Goal: Information Seeking & Learning: Find specific page/section

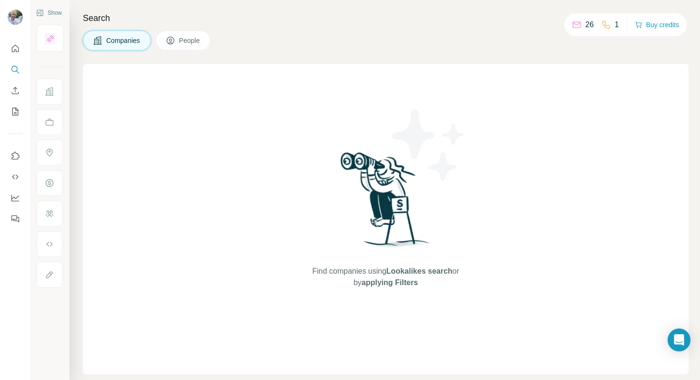
click at [50, 92] on icon at bounding box center [50, 92] width 10 height 10
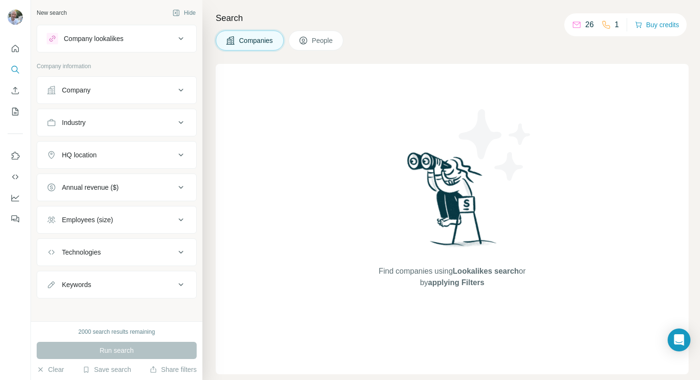
click at [85, 90] on div "Company" at bounding box center [76, 90] width 29 height 10
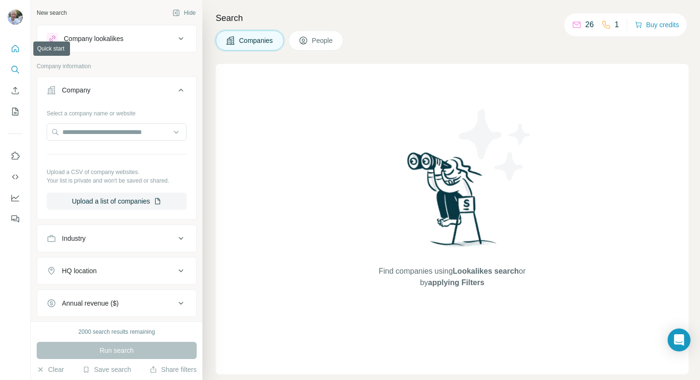
click at [14, 48] on icon "Quick start" at bounding box center [15, 49] width 10 height 10
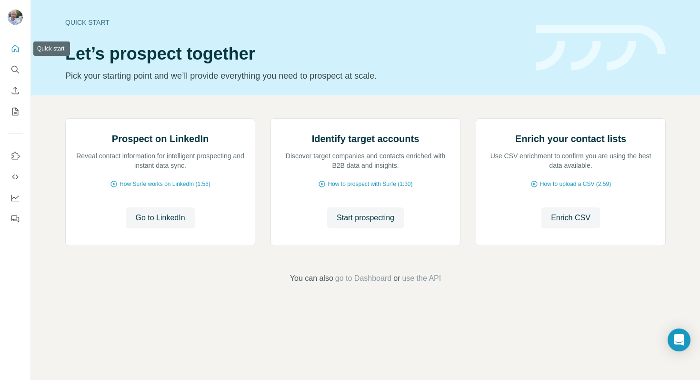
click at [14, 48] on icon "Quick start" at bounding box center [15, 49] width 10 height 10
click at [16, 113] on icon "My lists" at bounding box center [16, 111] width 5 height 6
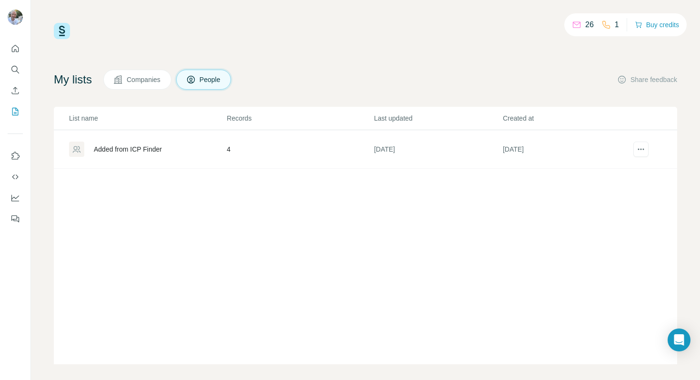
click at [143, 84] on span "Companies" at bounding box center [144, 80] width 35 height 10
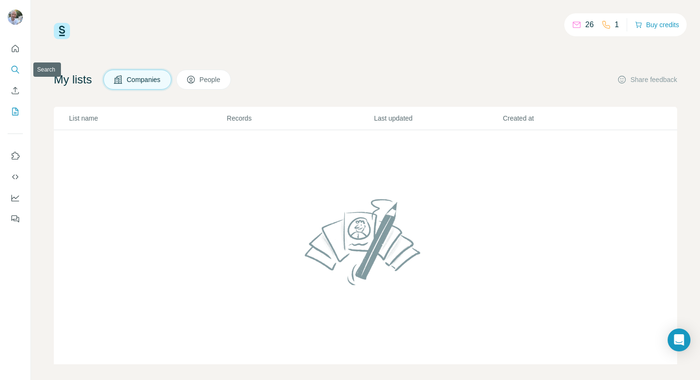
click at [16, 71] on icon "Search" at bounding box center [15, 70] width 10 height 10
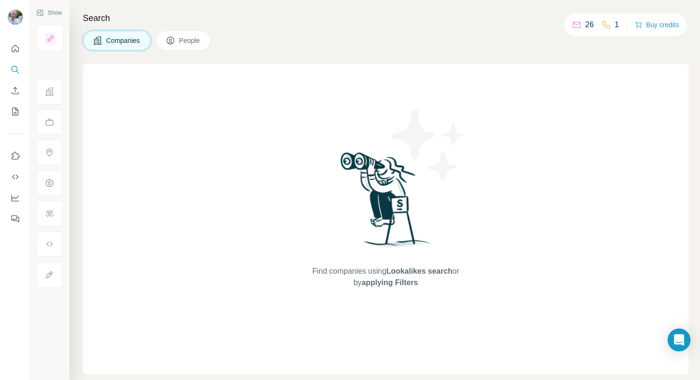
click at [184, 47] on button "People" at bounding box center [183, 40] width 55 height 20
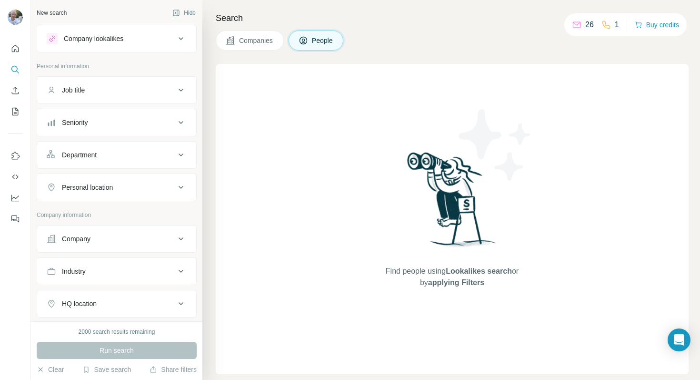
click at [162, 87] on div "Job title" at bounding box center [111, 90] width 129 height 10
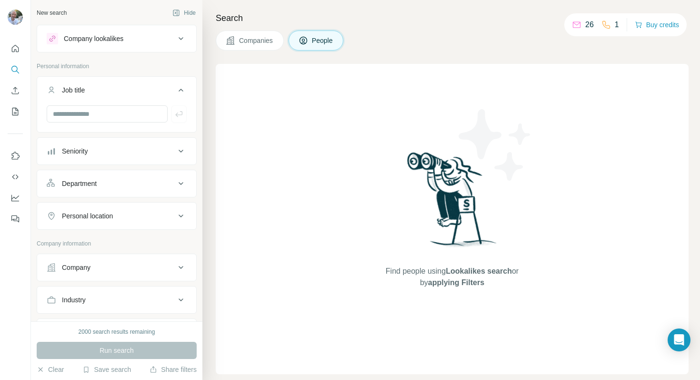
click at [245, 44] on span "Companies" at bounding box center [256, 41] width 35 height 10
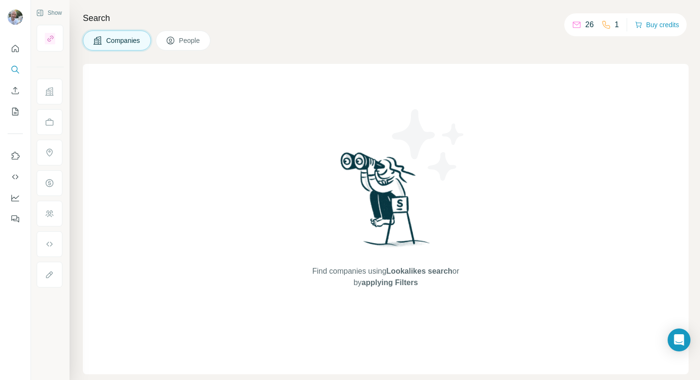
click at [190, 42] on span "People" at bounding box center [190, 41] width 22 height 10
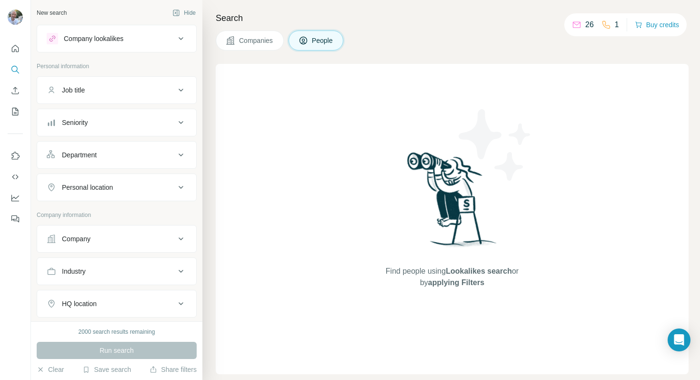
click at [182, 271] on icon at bounding box center [181, 271] width 5 height 3
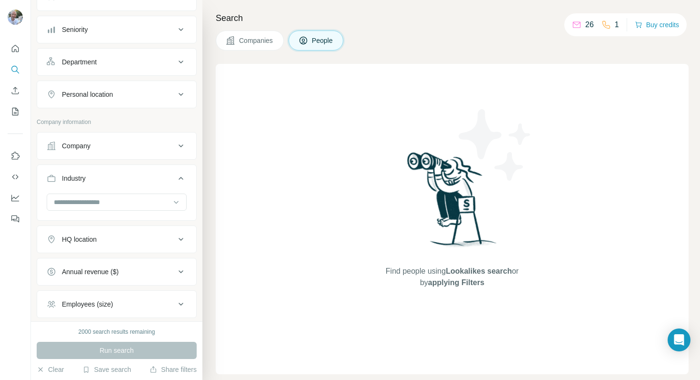
scroll to position [96, 0]
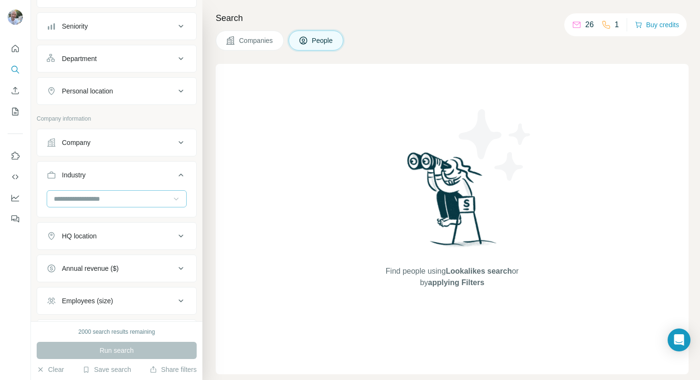
click at [176, 199] on icon at bounding box center [176, 199] width 5 height 3
type input "*"
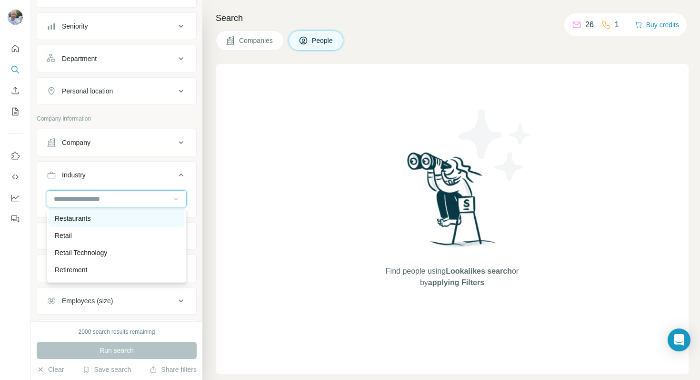
scroll to position [8275, 0]
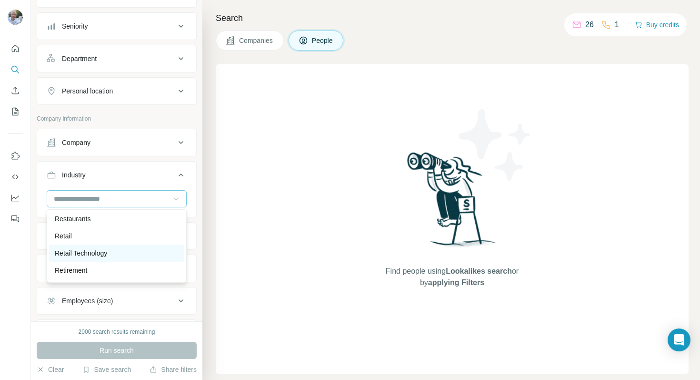
click at [107, 251] on p "Retail Technology" at bounding box center [81, 253] width 52 height 10
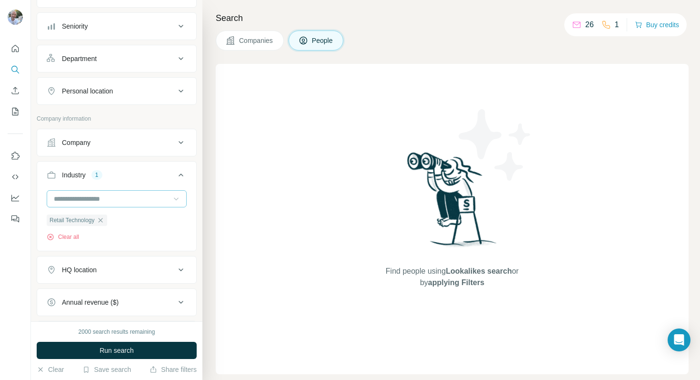
click at [142, 272] on div "HQ location" at bounding box center [111, 270] width 129 height 10
click at [131, 295] on input "text" at bounding box center [117, 293] width 140 height 17
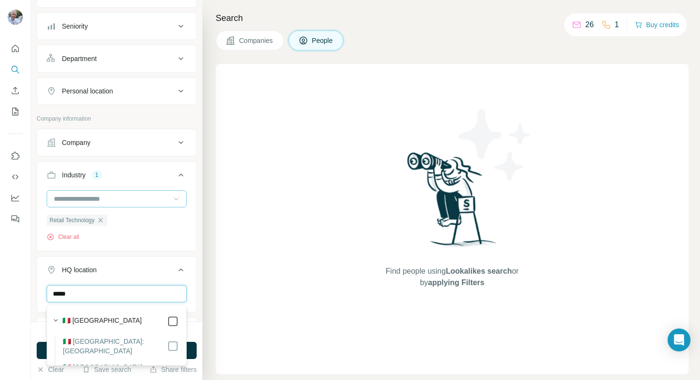
type input "*****"
click at [187, 283] on button "HQ location 1" at bounding box center [116, 271] width 159 height 27
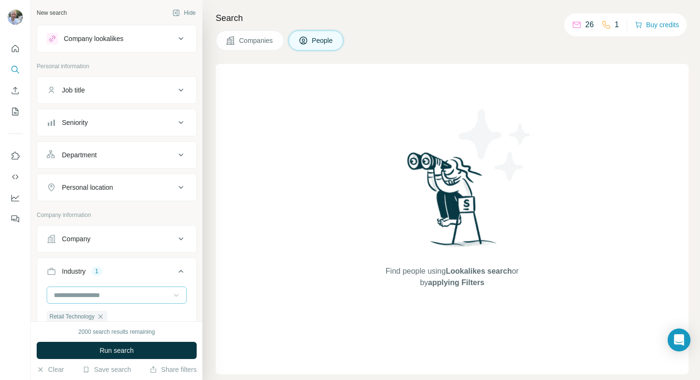
click at [173, 123] on div "Seniority" at bounding box center [111, 123] width 129 height 10
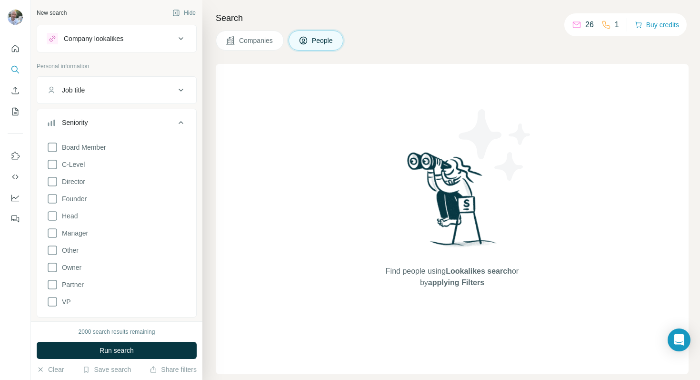
click at [179, 123] on icon at bounding box center [181, 122] width 5 height 3
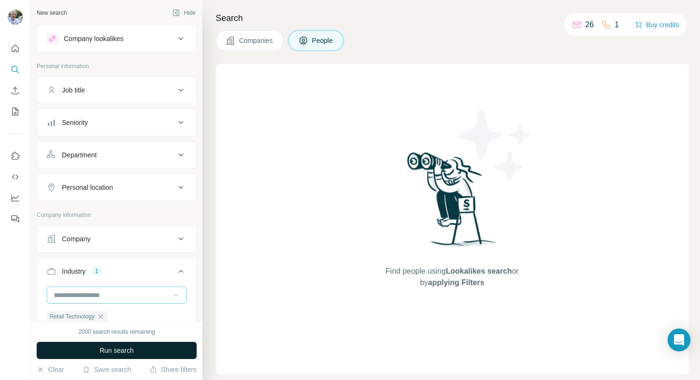
click at [118, 351] on span "Run search" at bounding box center [117, 350] width 34 height 10
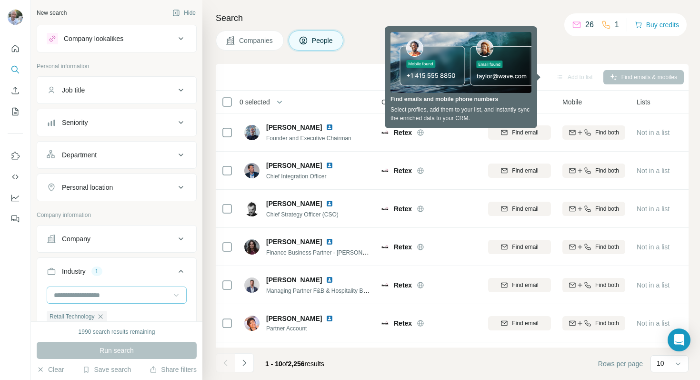
click at [554, 49] on div "Companies People" at bounding box center [452, 40] width 473 height 20
click at [551, 77] on div "Add to list" at bounding box center [575, 77] width 50 height 14
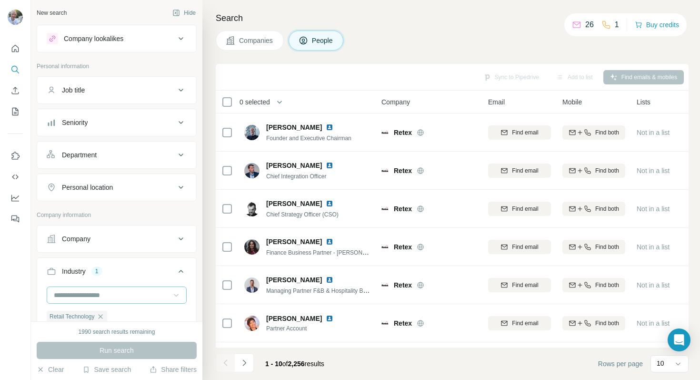
click at [325, 90] on th "People" at bounding box center [307, 101] width 137 height 23
click at [682, 360] on icon at bounding box center [678, 364] width 10 height 10
click at [666, 285] on div "60" at bounding box center [669, 290] width 33 height 17
click at [402, 100] on span "Company" at bounding box center [395, 102] width 29 height 10
click at [681, 366] on icon at bounding box center [678, 364] width 10 height 10
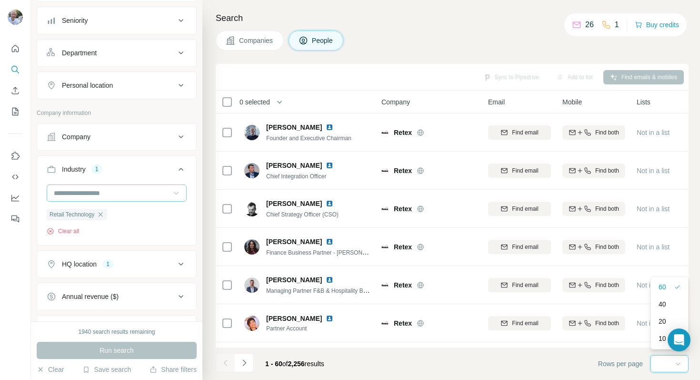
scroll to position [67, 0]
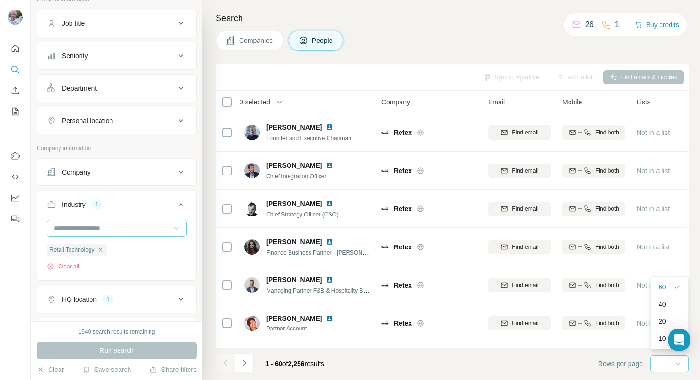
click at [141, 230] on input at bounding box center [112, 228] width 118 height 10
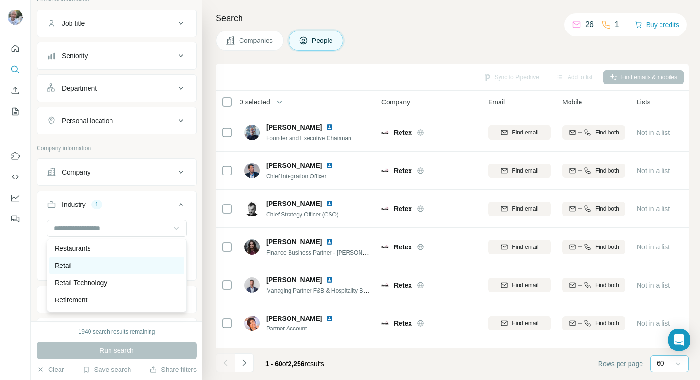
click at [137, 264] on div "Retail" at bounding box center [117, 266] width 124 height 10
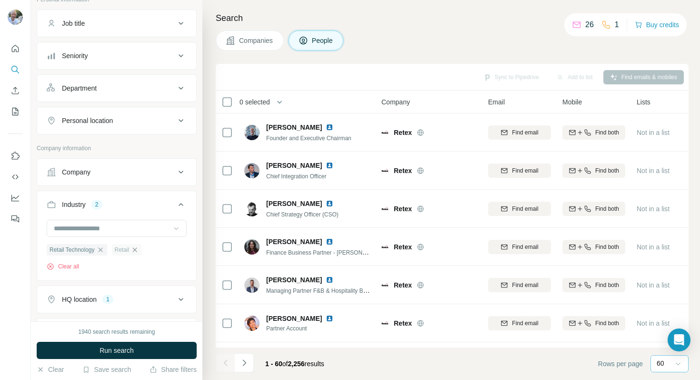
click at [139, 250] on icon "button" at bounding box center [135, 250] width 8 height 8
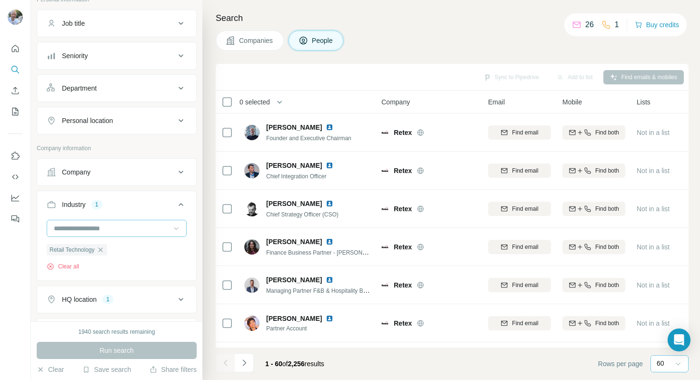
click at [158, 232] on input at bounding box center [112, 228] width 118 height 10
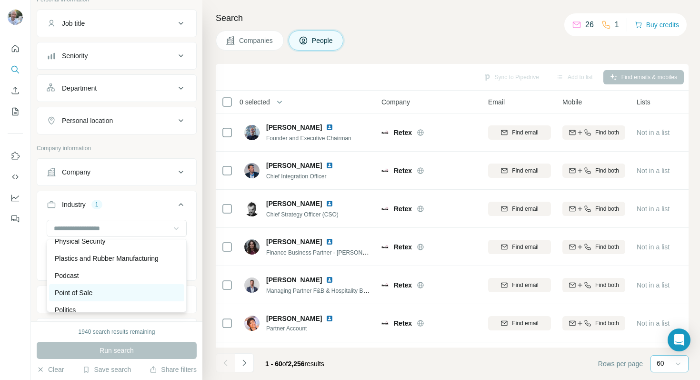
click at [116, 290] on div "Point of Sale" at bounding box center [117, 293] width 124 height 10
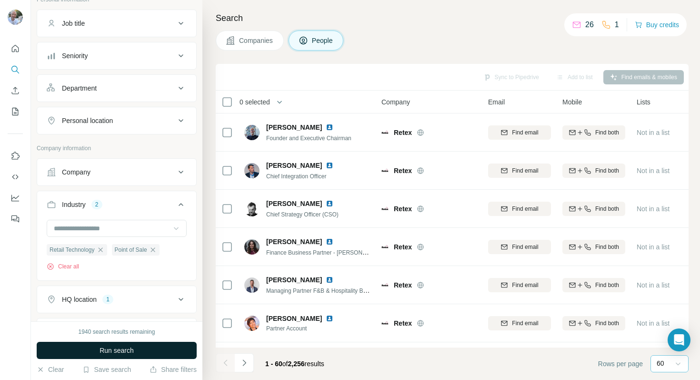
click at [113, 351] on span "Run search" at bounding box center [117, 350] width 34 height 10
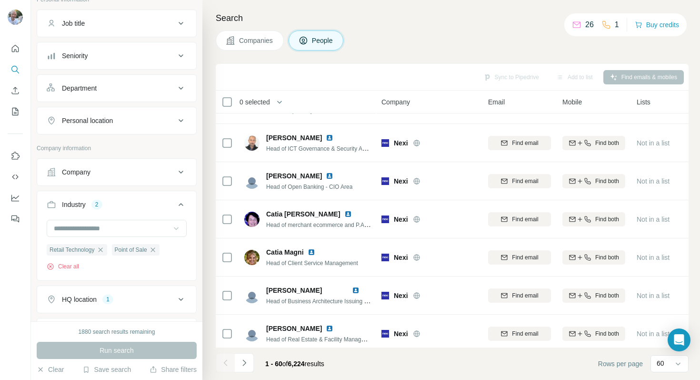
scroll to position [2052, 0]
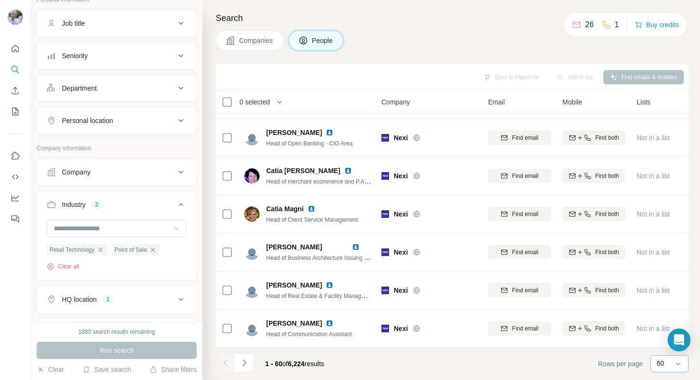
click at [661, 361] on p "60" at bounding box center [661, 363] width 8 height 10
click at [663, 311] on p "40" at bounding box center [663, 308] width 8 height 10
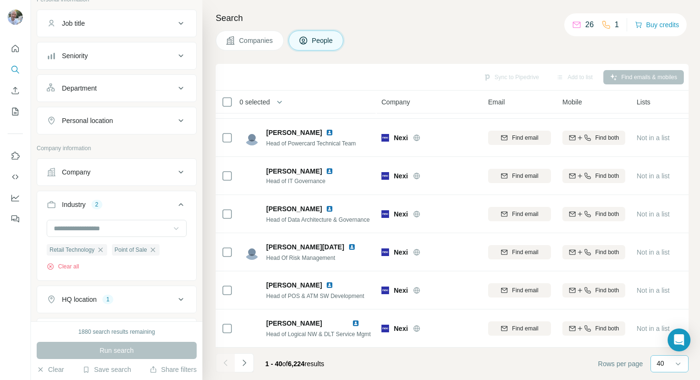
scroll to position [1290, 0]
click at [249, 365] on button "Navigate to next page" at bounding box center [244, 362] width 19 height 19
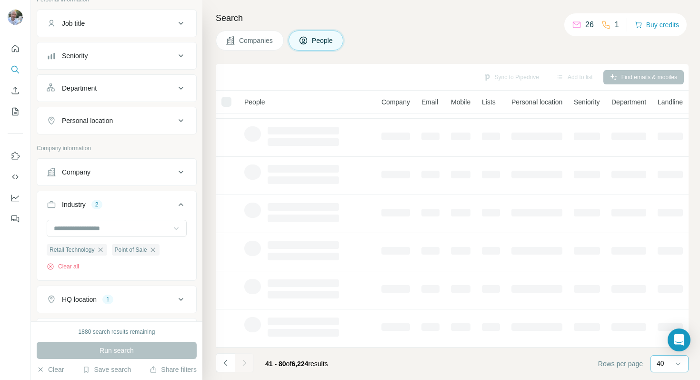
scroll to position [147, 0]
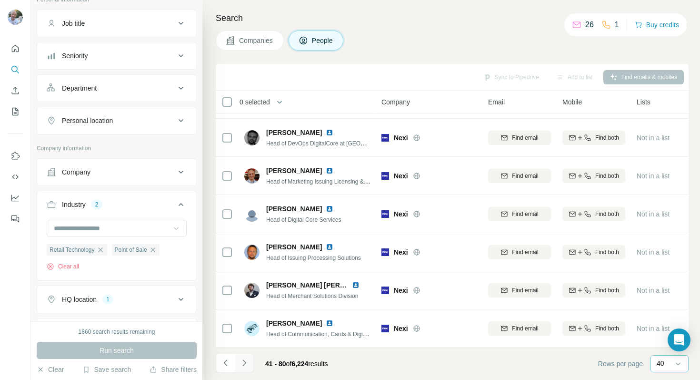
click at [243, 364] on icon "Navigate to next page" at bounding box center [245, 363] width 10 height 10
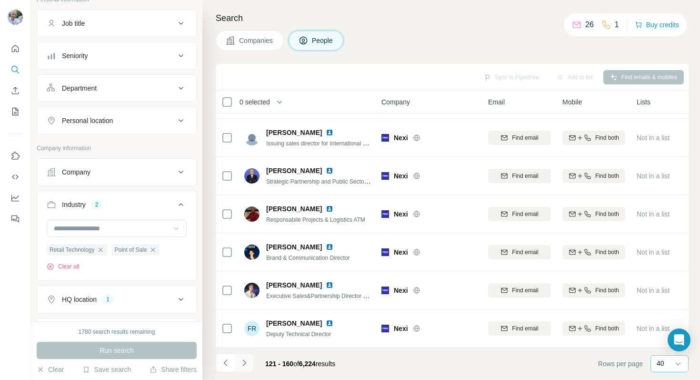
click at [243, 364] on icon "Navigate to next page" at bounding box center [245, 363] width 10 height 10
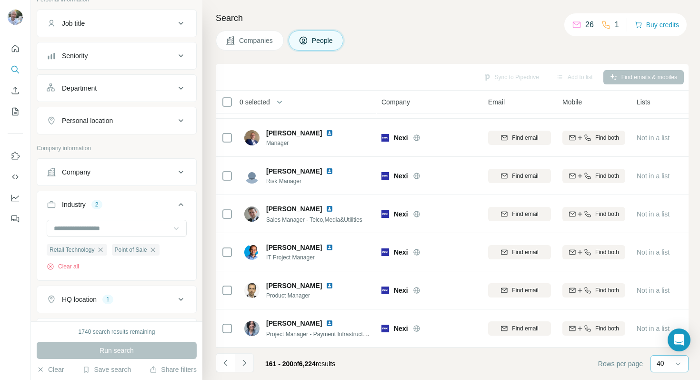
click at [243, 364] on icon "Navigate to next page" at bounding box center [245, 363] width 10 height 10
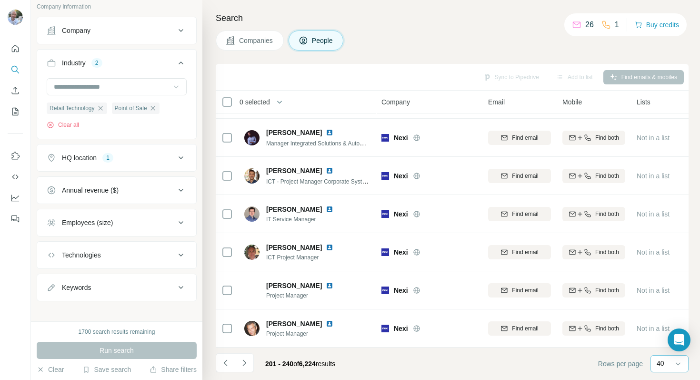
scroll to position [215, 0]
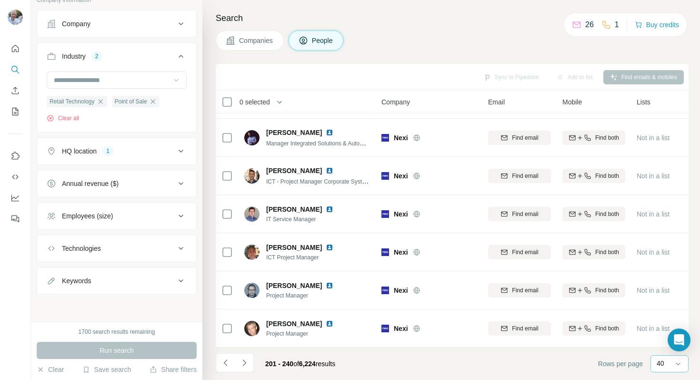
click at [103, 257] on button "Technologies" at bounding box center [116, 248] width 159 height 23
click at [180, 251] on icon at bounding box center [180, 247] width 11 height 11
click at [183, 213] on icon at bounding box center [180, 215] width 11 height 11
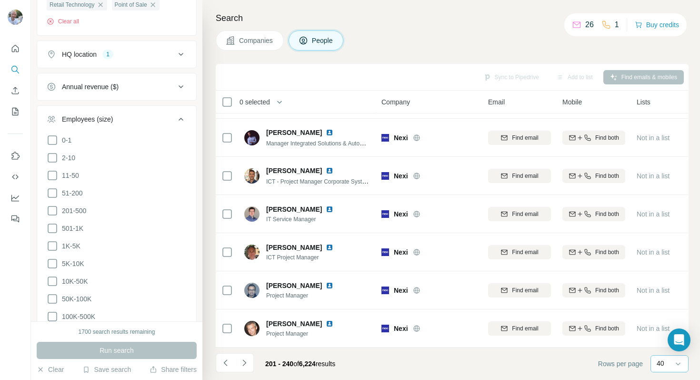
scroll to position [333, 0]
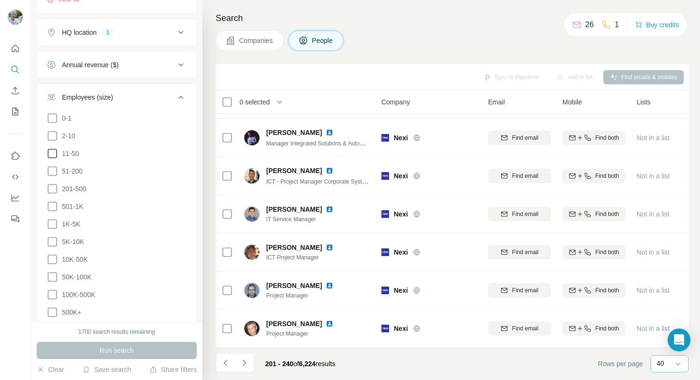
click at [54, 157] on icon at bounding box center [53, 154] width 10 height 10
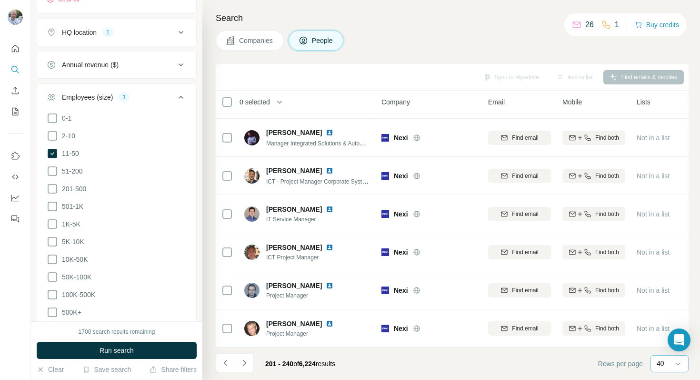
click at [110, 354] on span "Run search" at bounding box center [117, 350] width 34 height 10
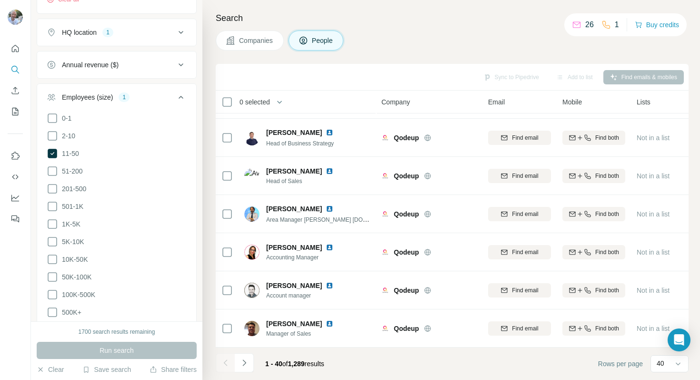
scroll to position [1290, 0]
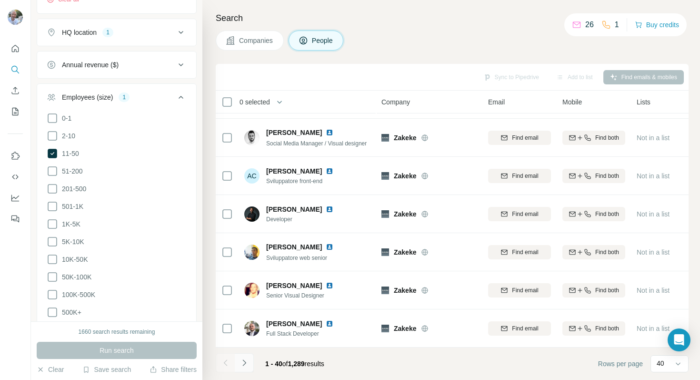
click at [241, 361] on icon "Navigate to next page" at bounding box center [245, 363] width 10 height 10
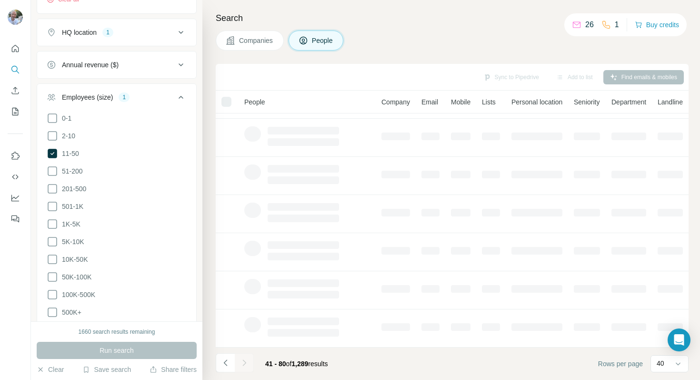
scroll to position [147, 0]
click at [241, 361] on div at bounding box center [244, 362] width 19 height 19
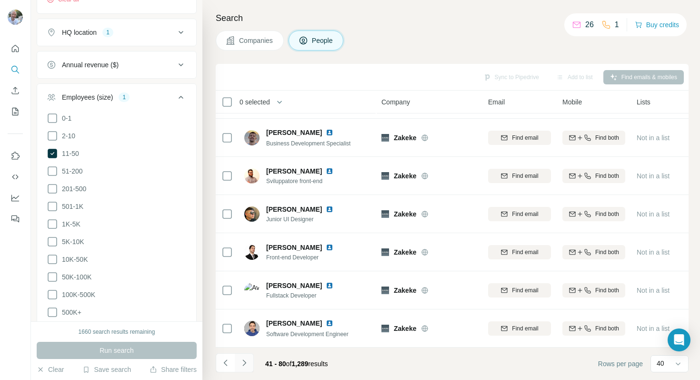
scroll to position [1290, 0]
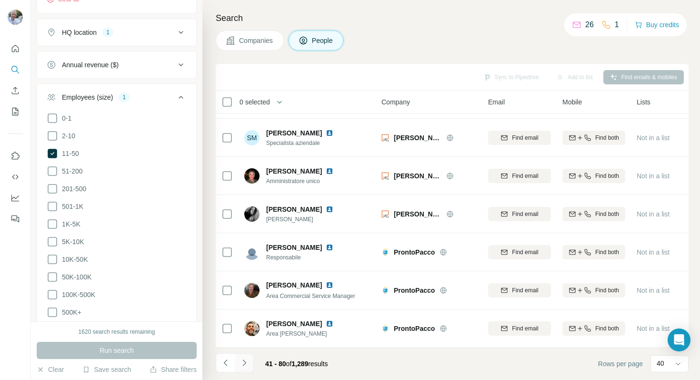
click at [241, 361] on icon "Navigate to next page" at bounding box center [245, 363] width 10 height 10
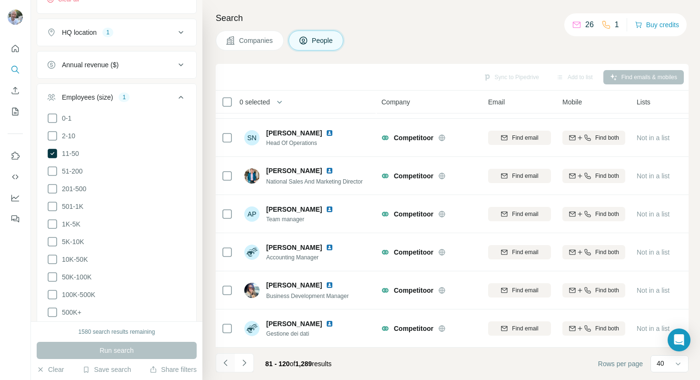
click at [225, 363] on icon "Navigate to previous page" at bounding box center [224, 362] width 3 height 6
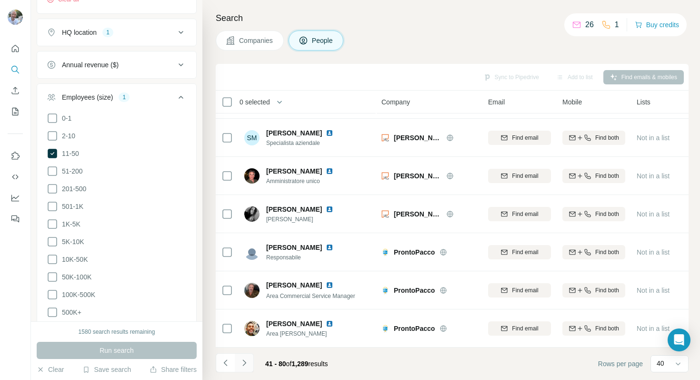
click at [244, 362] on icon "Navigate to next page" at bounding box center [245, 363] width 10 height 10
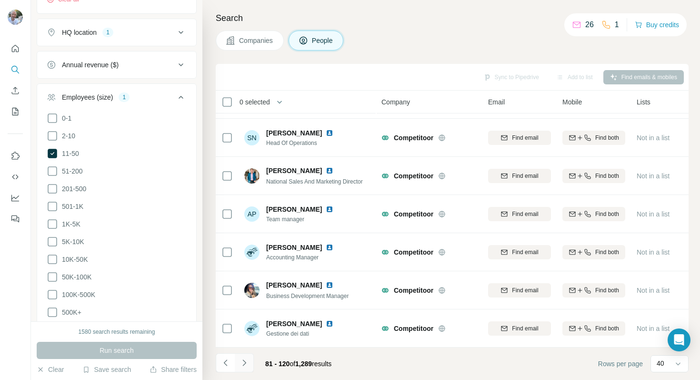
click at [244, 362] on icon "Navigate to next page" at bounding box center [245, 363] width 10 height 10
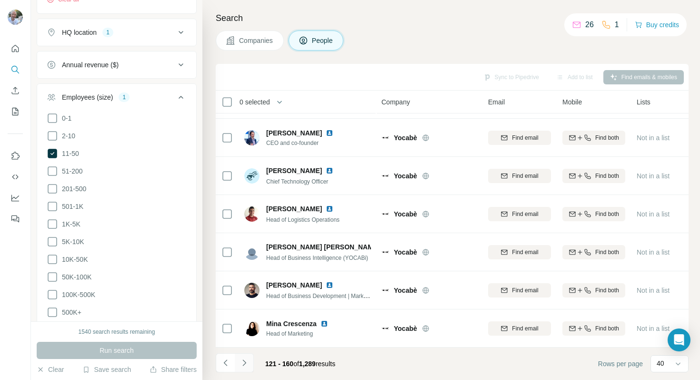
click at [244, 362] on icon "Navigate to next page" at bounding box center [245, 363] width 10 height 10
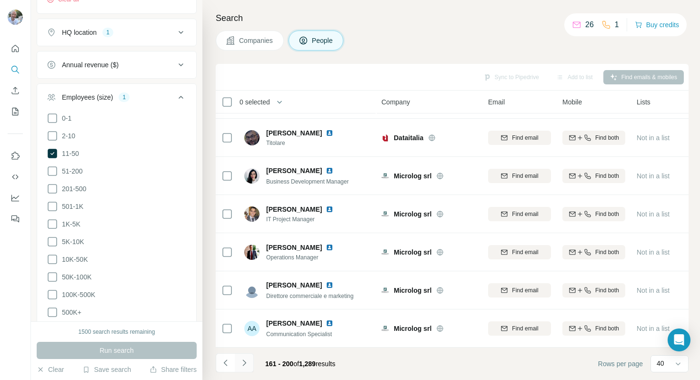
click at [244, 362] on icon "Navigate to next page" at bounding box center [245, 363] width 10 height 10
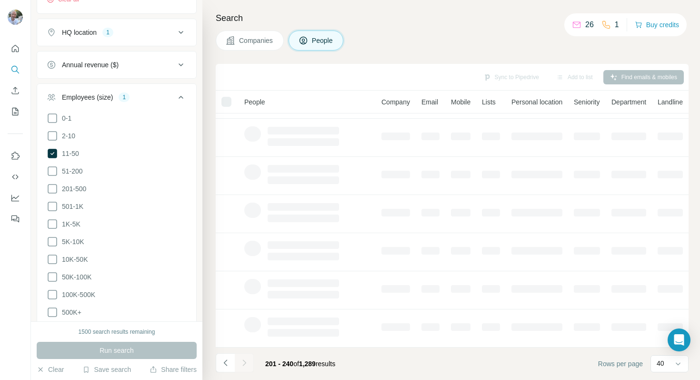
scroll to position [147, 0]
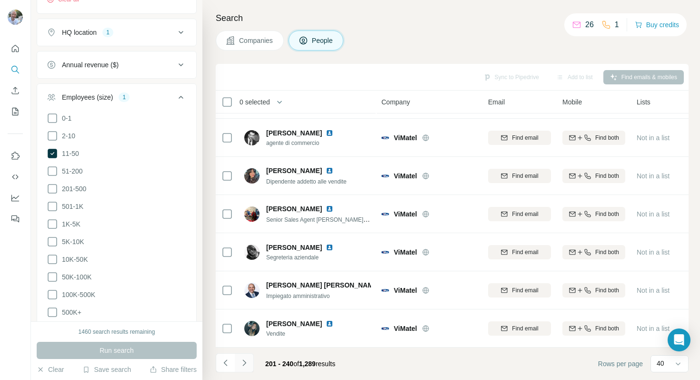
click at [244, 362] on icon "Navigate to next page" at bounding box center [245, 363] width 10 height 10
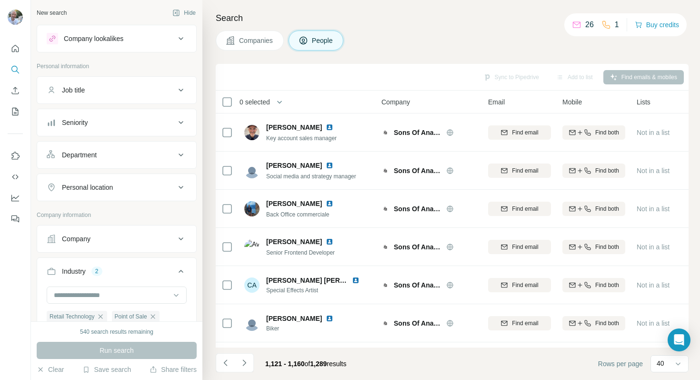
scroll to position [7390, 0]
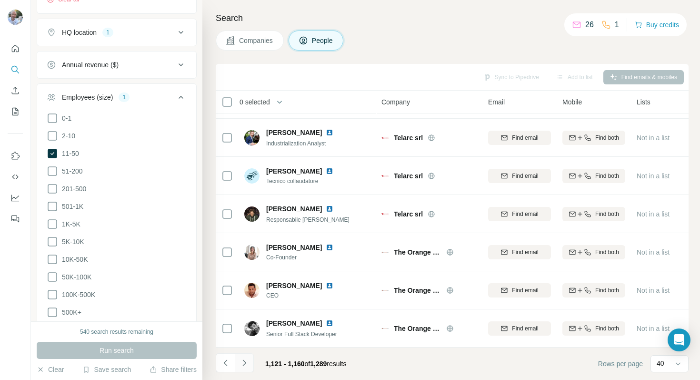
click at [248, 360] on icon "Navigate to next page" at bounding box center [245, 363] width 10 height 10
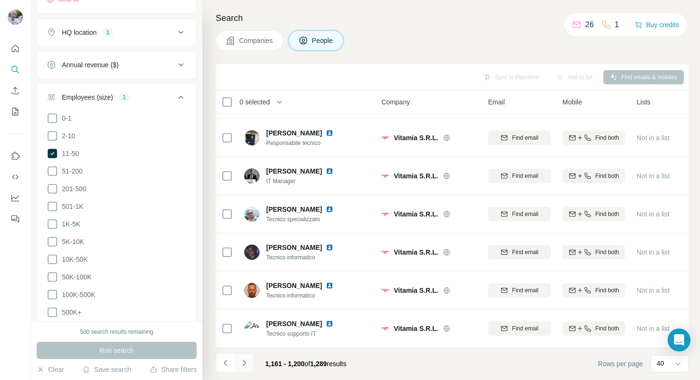
scroll to position [1290, 0]
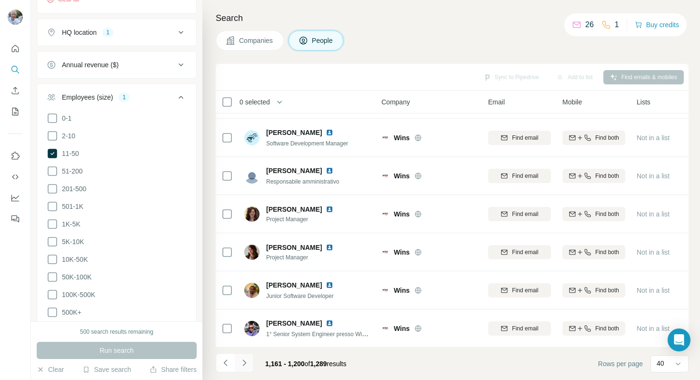
click at [248, 360] on icon "Navigate to next page" at bounding box center [245, 363] width 10 height 10
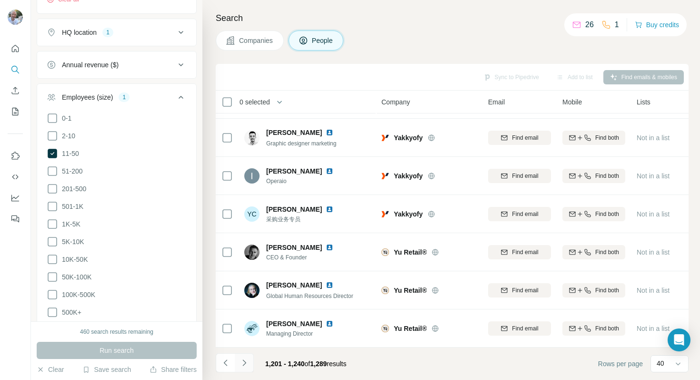
click at [248, 360] on icon "Navigate to next page" at bounding box center [245, 363] width 10 height 10
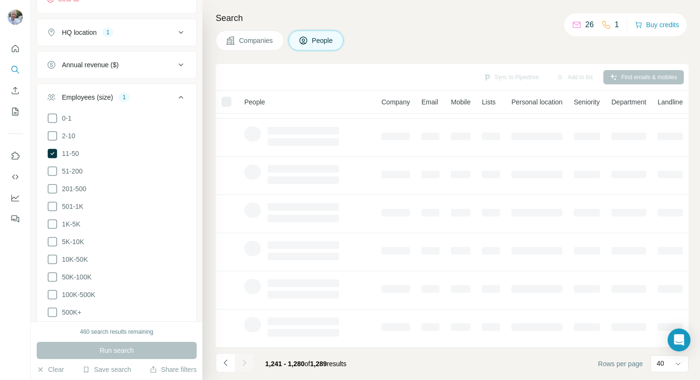
scroll to position [147, 0]
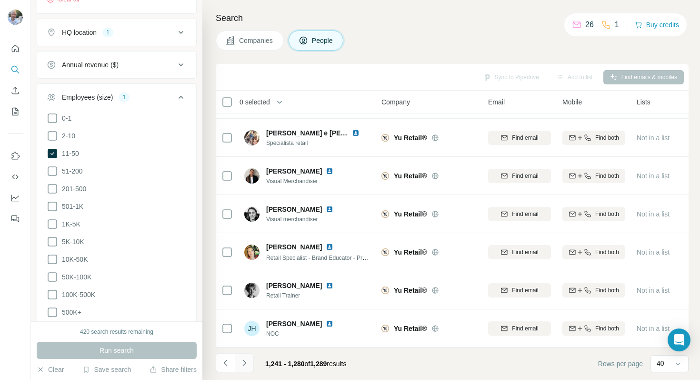
click at [248, 360] on icon "Navigate to next page" at bounding box center [245, 363] width 10 height 10
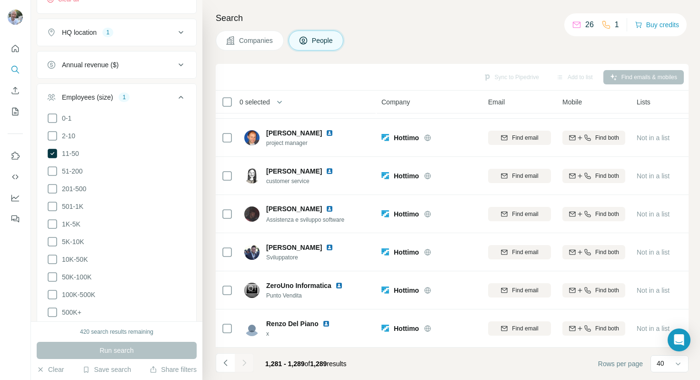
scroll to position [109, 0]
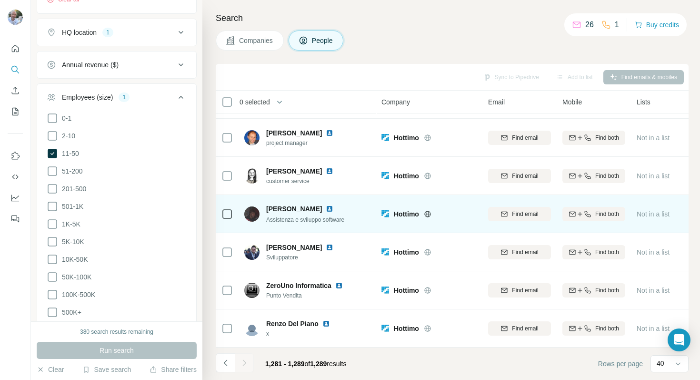
click at [431, 215] on icon at bounding box center [427, 213] width 6 height 6
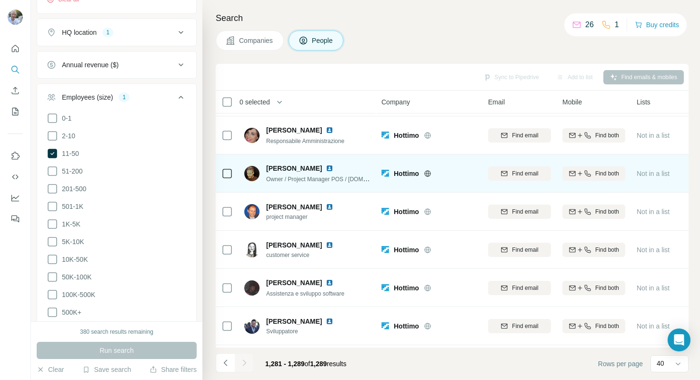
scroll to position [0, 0]
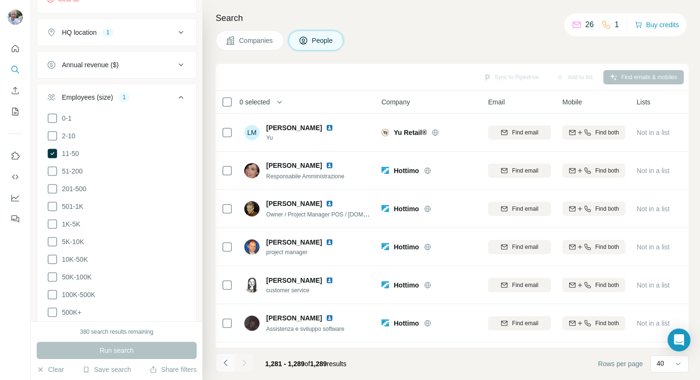
click at [224, 361] on icon "Navigate to previous page" at bounding box center [226, 363] width 10 height 10
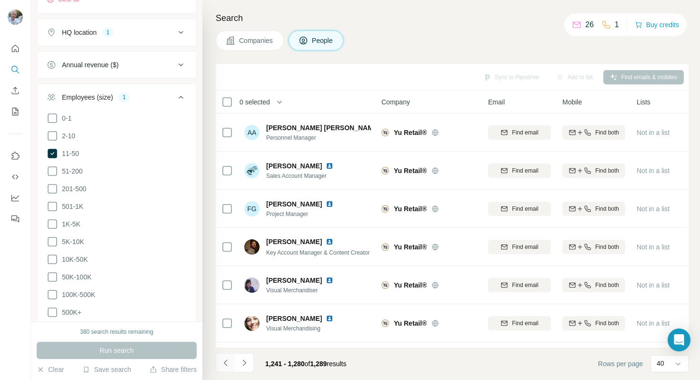
click at [224, 361] on icon "Navigate to previous page" at bounding box center [226, 363] width 10 height 10
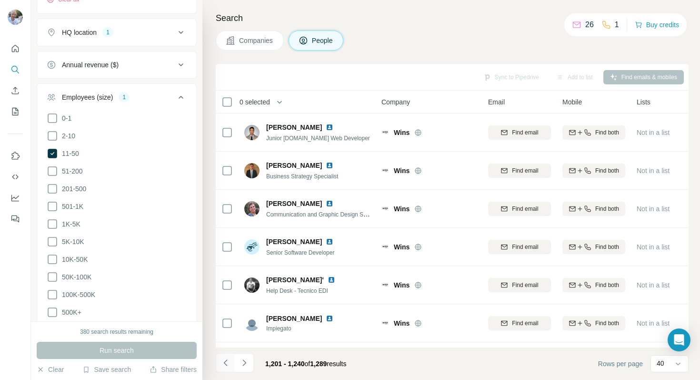
click at [224, 361] on icon "Navigate to previous page" at bounding box center [226, 363] width 10 height 10
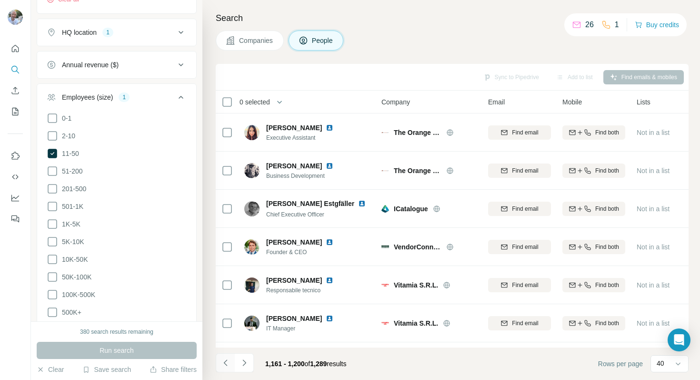
click at [224, 361] on icon "Navigate to previous page" at bounding box center [226, 363] width 10 height 10
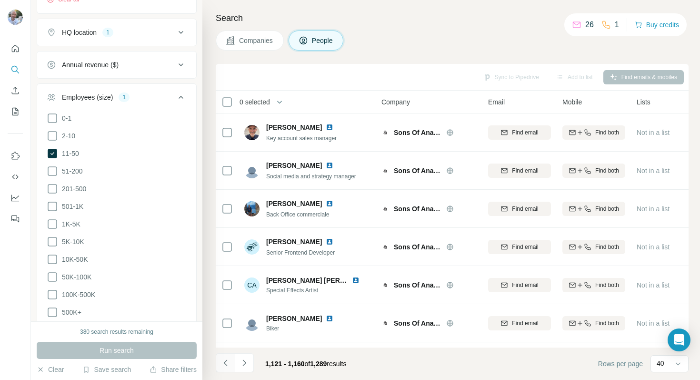
click at [224, 361] on icon "Navigate to previous page" at bounding box center [226, 363] width 10 height 10
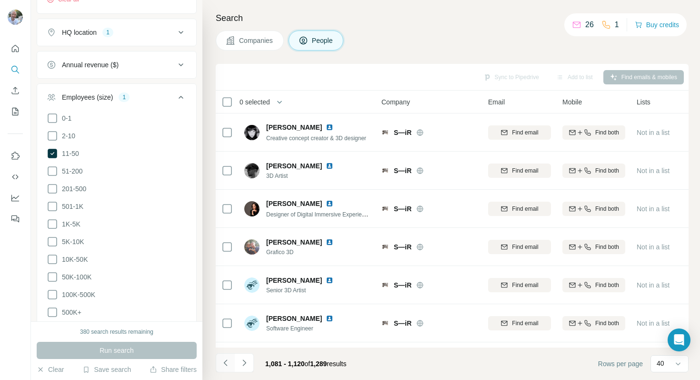
click at [224, 361] on icon "Navigate to previous page" at bounding box center [226, 363] width 10 height 10
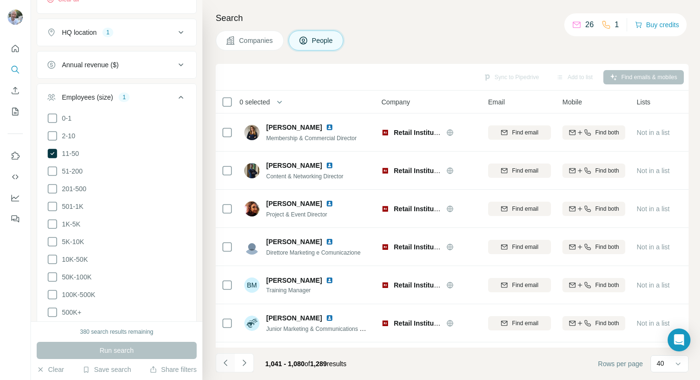
click at [224, 361] on icon "Navigate to previous page" at bounding box center [226, 363] width 10 height 10
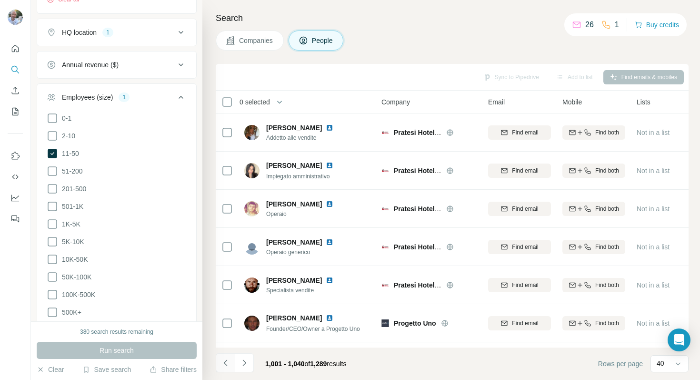
click at [224, 361] on icon "Navigate to previous page" at bounding box center [226, 363] width 10 height 10
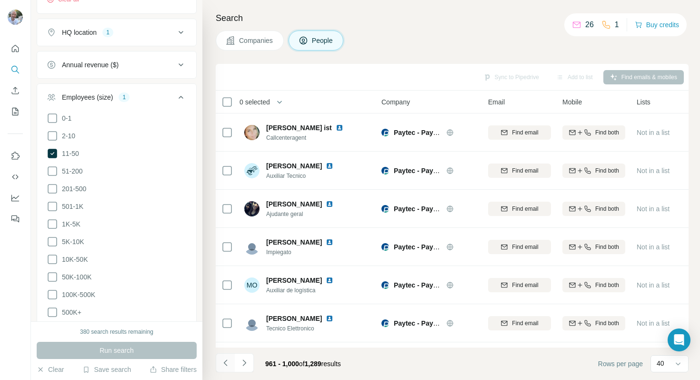
click at [224, 361] on icon "Navigate to previous page" at bounding box center [226, 363] width 10 height 10
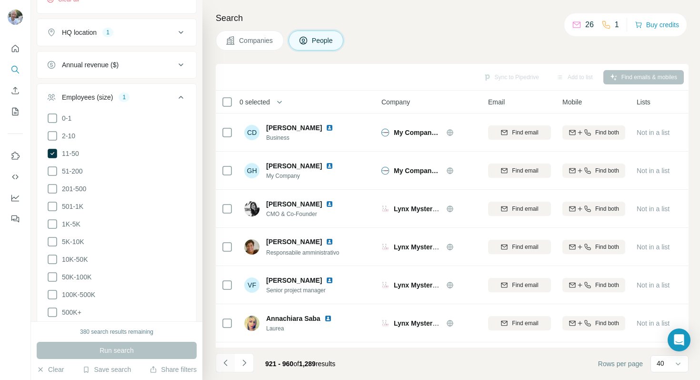
click at [224, 361] on icon "Navigate to previous page" at bounding box center [226, 363] width 10 height 10
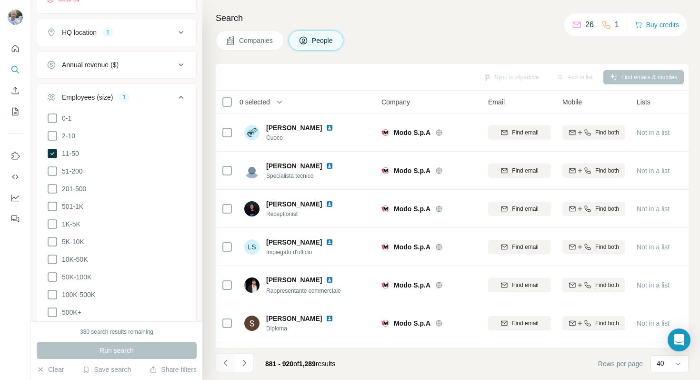
click at [224, 361] on icon "Navigate to previous page" at bounding box center [226, 363] width 10 height 10
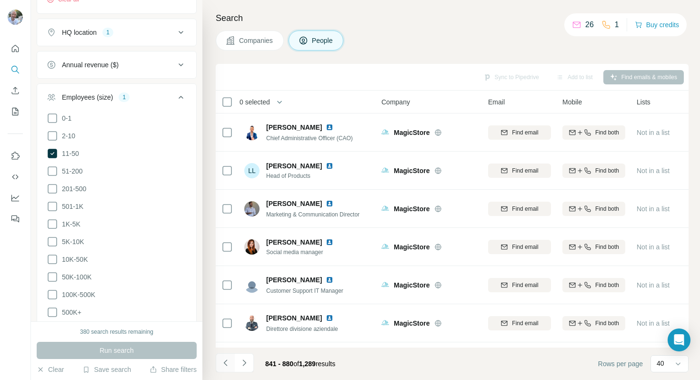
click at [224, 361] on icon "Navigate to previous page" at bounding box center [226, 363] width 10 height 10
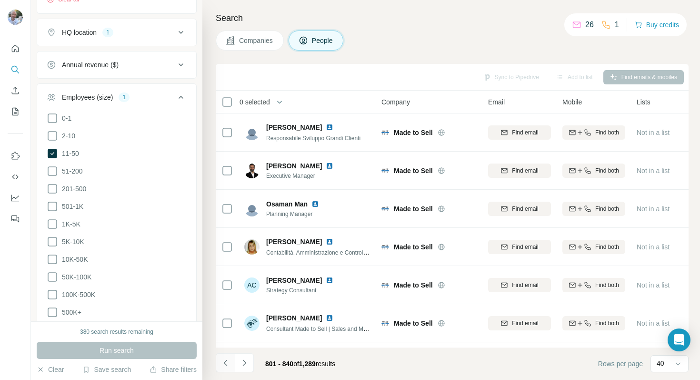
click at [224, 361] on icon "Navigate to previous page" at bounding box center [226, 363] width 10 height 10
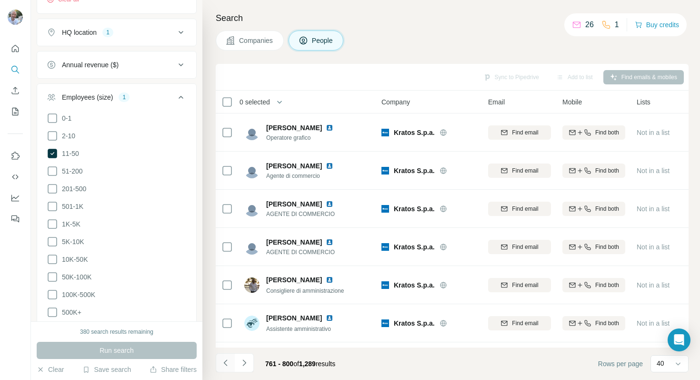
click at [224, 361] on icon "Navigate to previous page" at bounding box center [226, 363] width 10 height 10
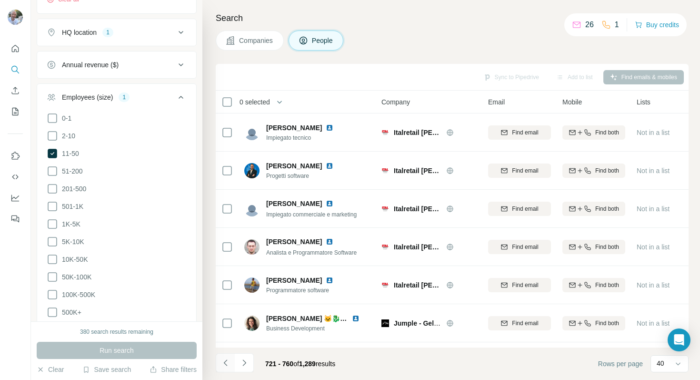
click at [224, 361] on icon "Navigate to previous page" at bounding box center [226, 363] width 10 height 10
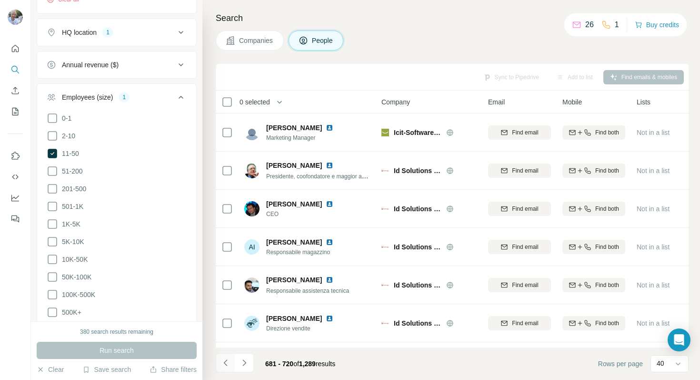
click at [224, 361] on icon "Navigate to previous page" at bounding box center [226, 363] width 10 height 10
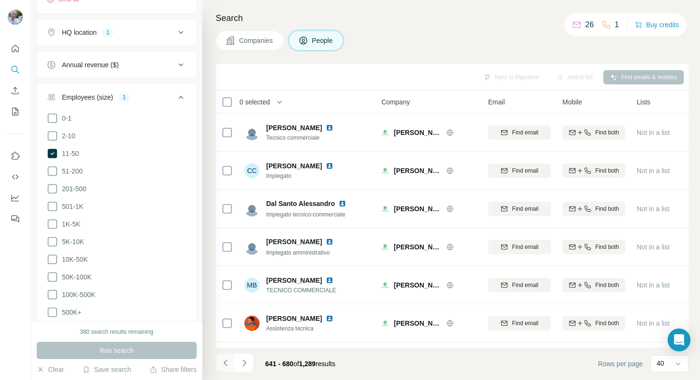
click at [224, 361] on icon "Navigate to previous page" at bounding box center [226, 363] width 10 height 10
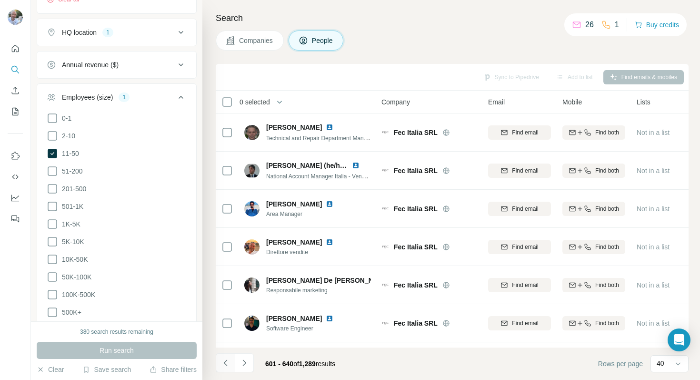
click at [224, 361] on icon "Navigate to previous page" at bounding box center [226, 363] width 10 height 10
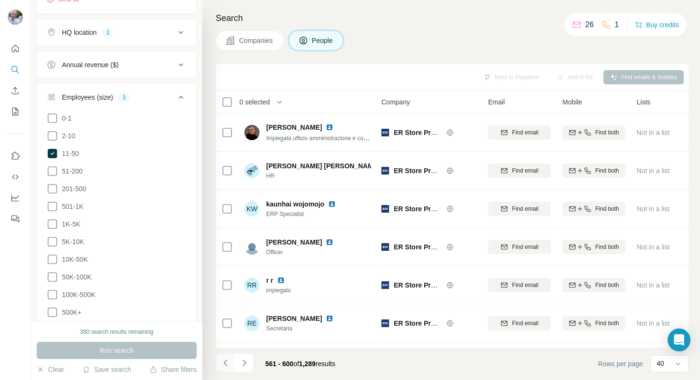
click at [224, 361] on icon "Navigate to previous page" at bounding box center [226, 363] width 10 height 10
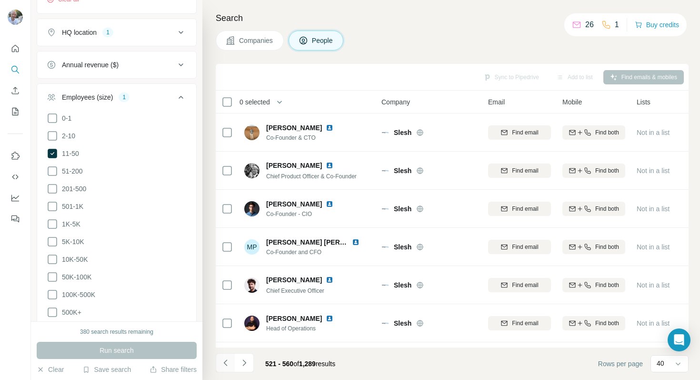
click at [224, 361] on icon "Navigate to previous page" at bounding box center [226, 363] width 10 height 10
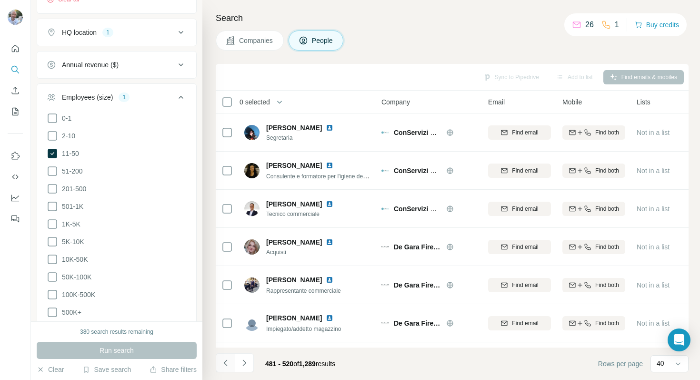
click at [224, 361] on icon "Navigate to previous page" at bounding box center [226, 363] width 10 height 10
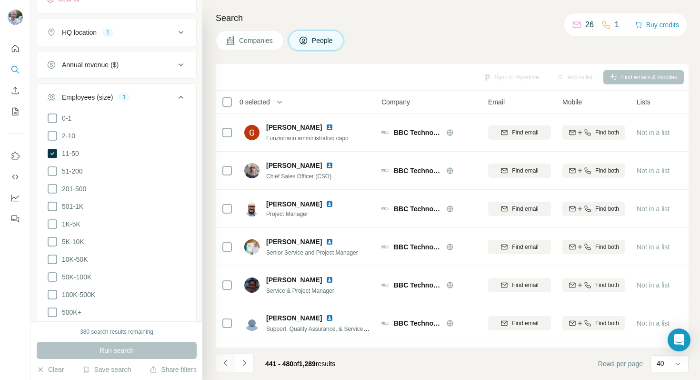
click at [224, 361] on icon "Navigate to previous page" at bounding box center [226, 363] width 10 height 10
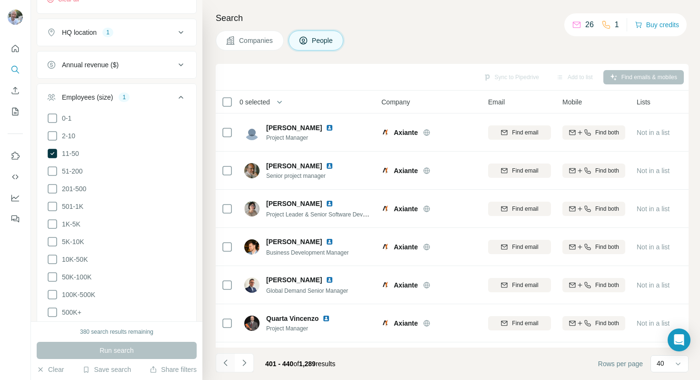
click at [224, 361] on icon "Navigate to previous page" at bounding box center [226, 363] width 10 height 10
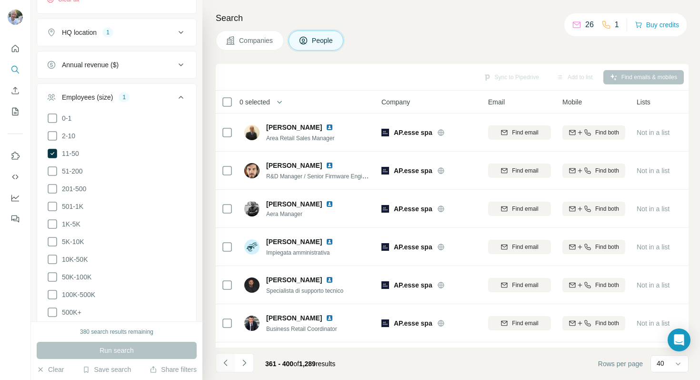
click at [224, 361] on icon "Navigate to previous page" at bounding box center [226, 363] width 10 height 10
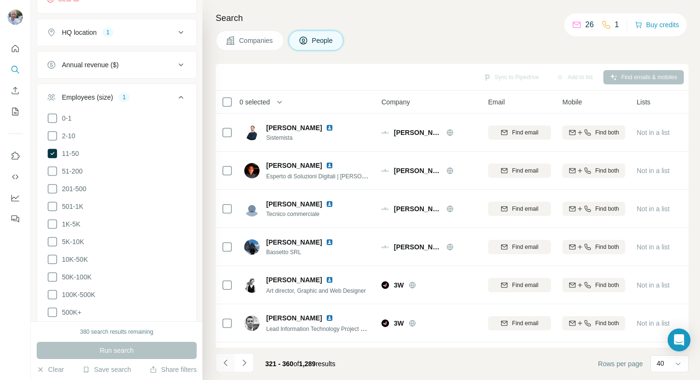
click at [224, 361] on icon "Navigate to previous page" at bounding box center [226, 363] width 10 height 10
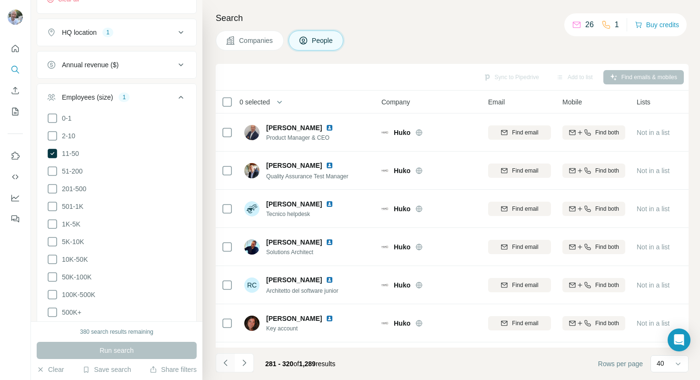
click at [224, 361] on icon "Navigate to previous page" at bounding box center [226, 363] width 10 height 10
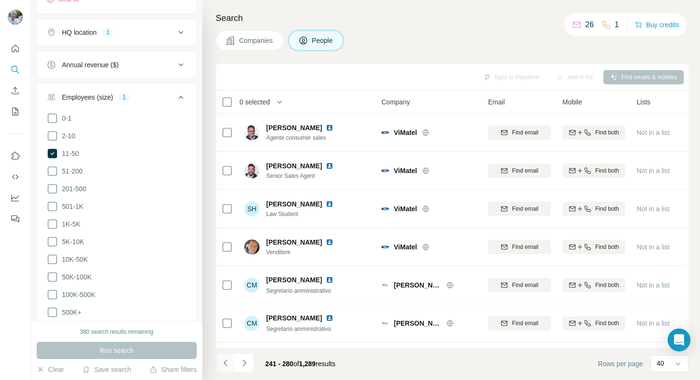
click at [224, 361] on icon "Navigate to previous page" at bounding box center [226, 363] width 10 height 10
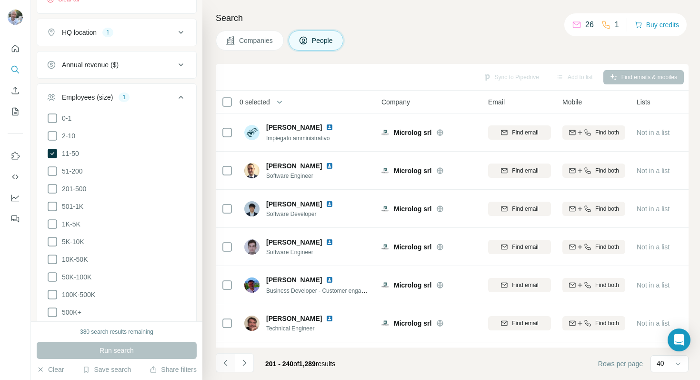
click at [224, 361] on icon "Navigate to previous page" at bounding box center [226, 363] width 10 height 10
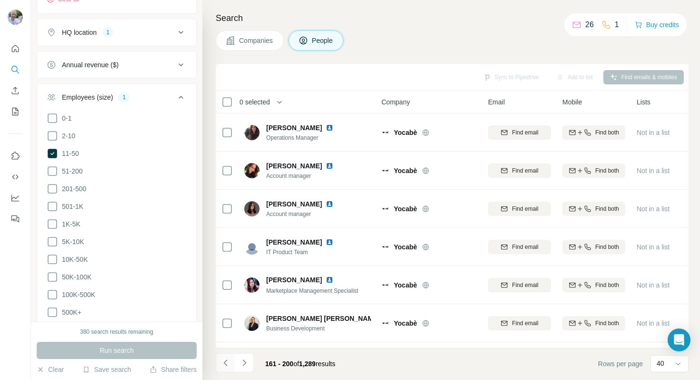
click at [223, 363] on icon "Navigate to previous page" at bounding box center [226, 363] width 10 height 10
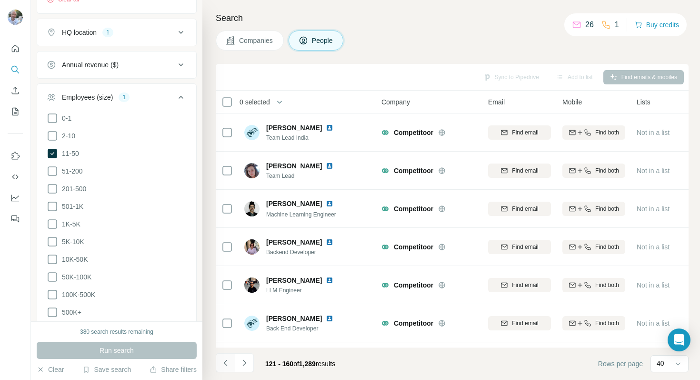
click at [223, 363] on icon "Navigate to previous page" at bounding box center [226, 363] width 10 height 10
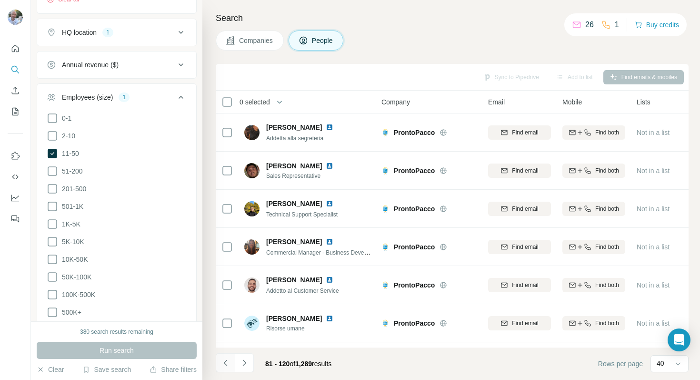
click at [223, 363] on icon "Navigate to previous page" at bounding box center [226, 363] width 10 height 10
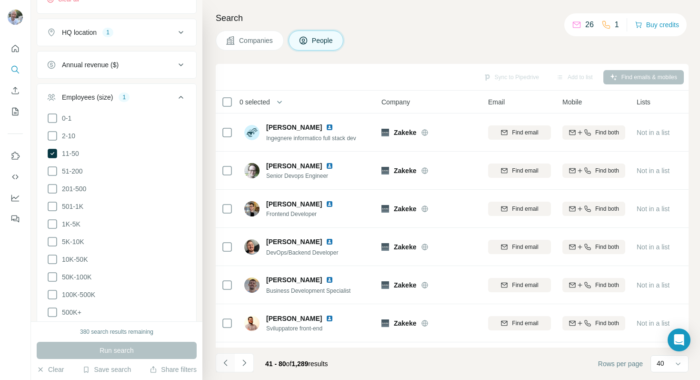
click at [223, 363] on icon "Navigate to previous page" at bounding box center [226, 363] width 10 height 10
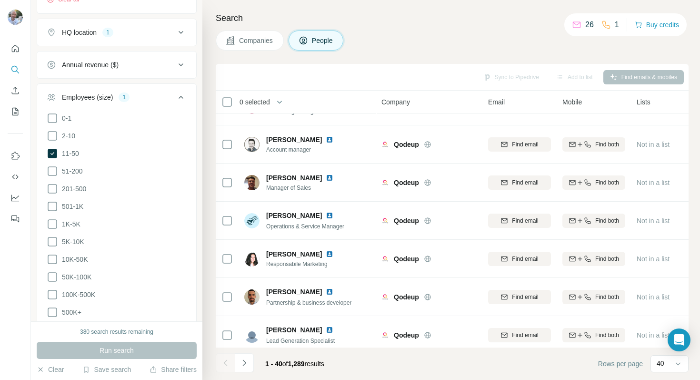
scroll to position [294, 0]
click at [248, 362] on icon "Navigate to next page" at bounding box center [245, 363] width 10 height 10
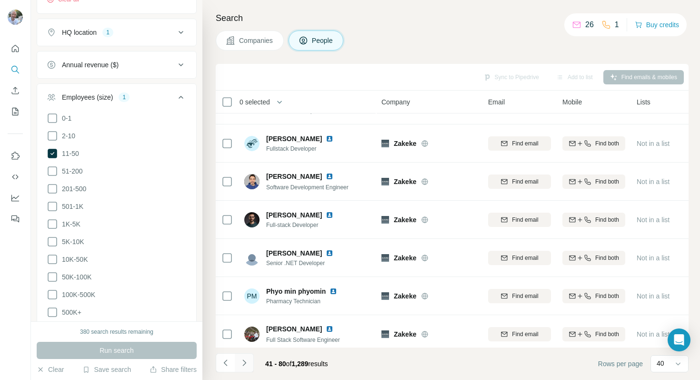
click at [248, 362] on icon "Navigate to next page" at bounding box center [245, 363] width 10 height 10
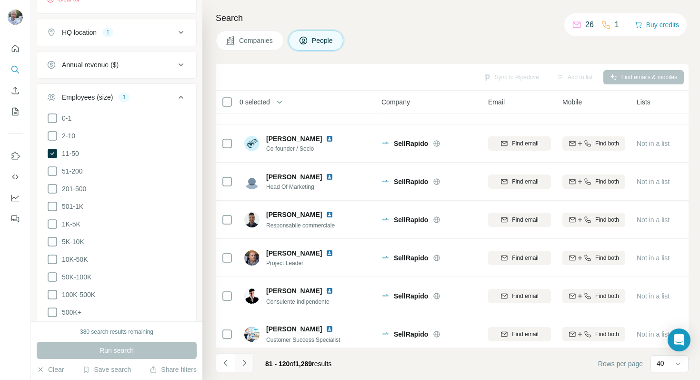
click at [248, 362] on icon "Navigate to next page" at bounding box center [245, 363] width 10 height 10
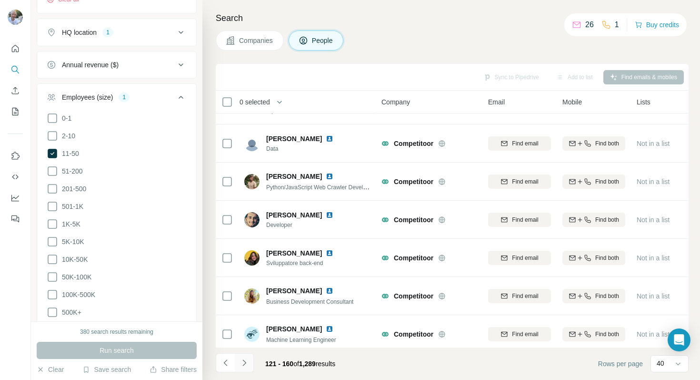
click at [248, 362] on icon "Navigate to next page" at bounding box center [245, 363] width 10 height 10
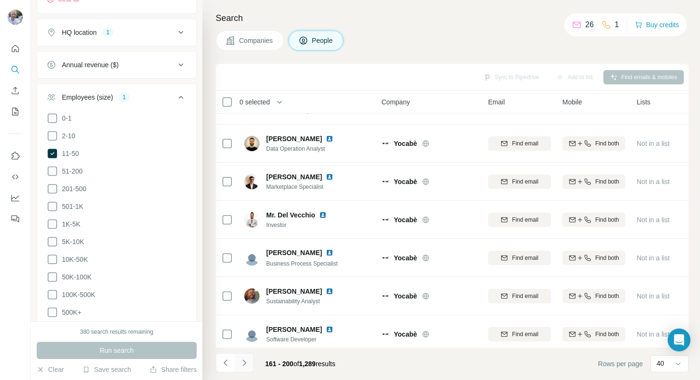
click at [248, 362] on icon "Navigate to next page" at bounding box center [245, 363] width 10 height 10
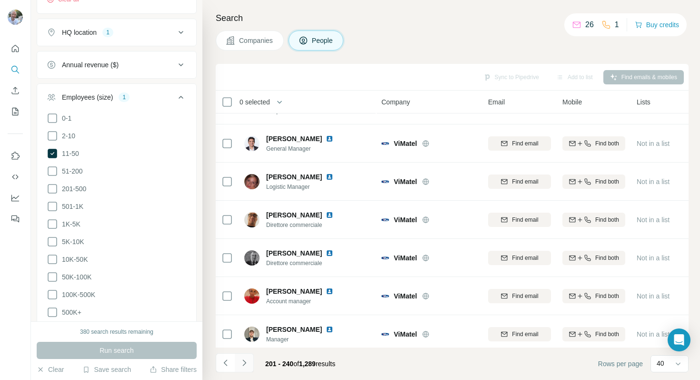
click at [248, 362] on icon "Navigate to next page" at bounding box center [245, 363] width 10 height 10
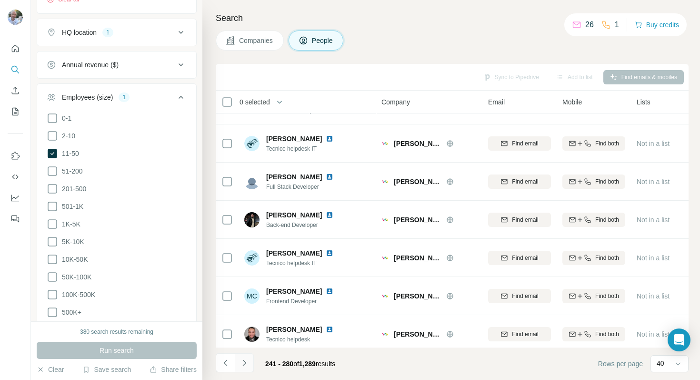
click at [248, 362] on icon "Navigate to next page" at bounding box center [245, 363] width 10 height 10
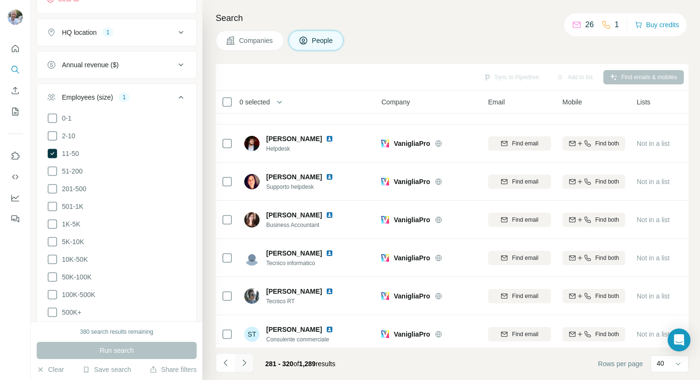
click at [248, 362] on icon "Navigate to next page" at bounding box center [245, 363] width 10 height 10
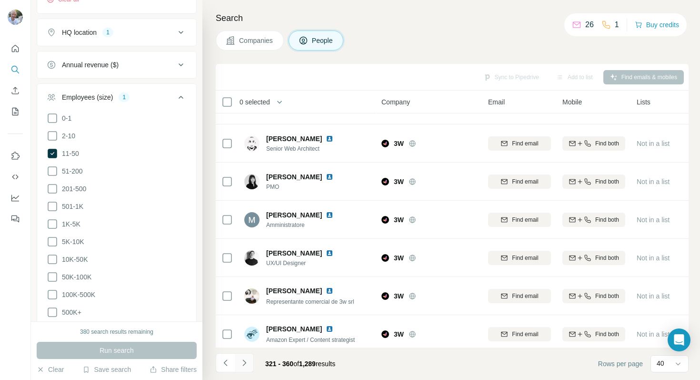
click at [248, 362] on icon "Navigate to next page" at bounding box center [245, 363] width 10 height 10
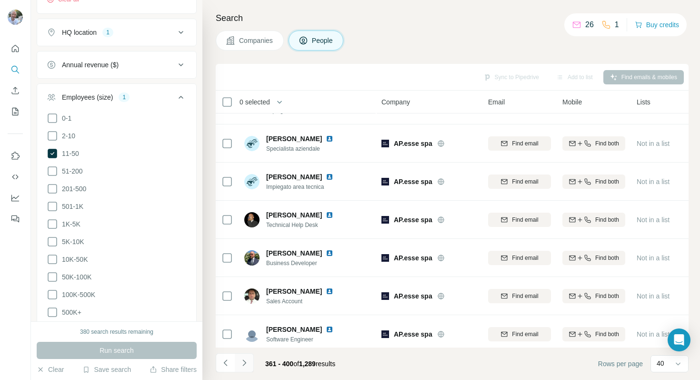
click at [248, 362] on icon "Navigate to next page" at bounding box center [245, 363] width 10 height 10
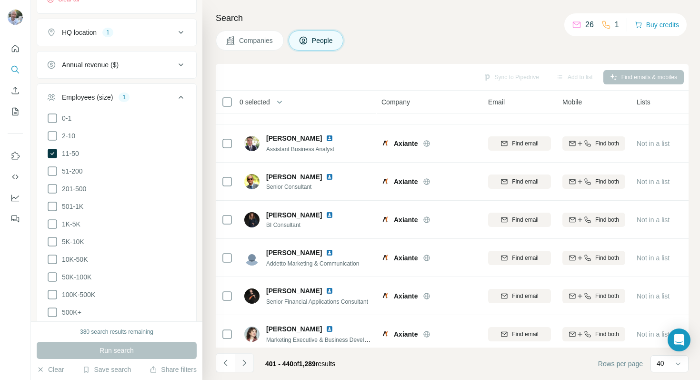
click at [248, 362] on icon "Navigate to next page" at bounding box center [245, 363] width 10 height 10
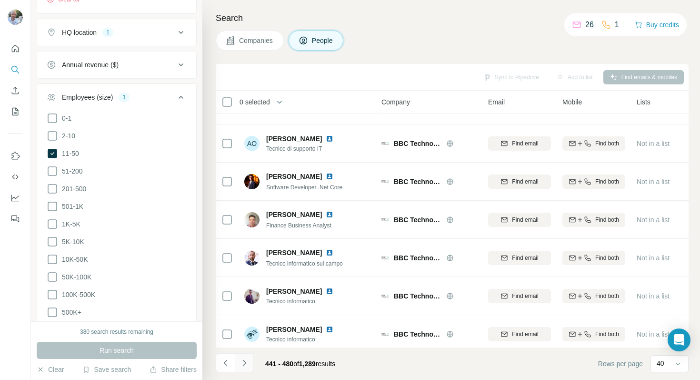
click at [248, 362] on icon "Navigate to next page" at bounding box center [245, 363] width 10 height 10
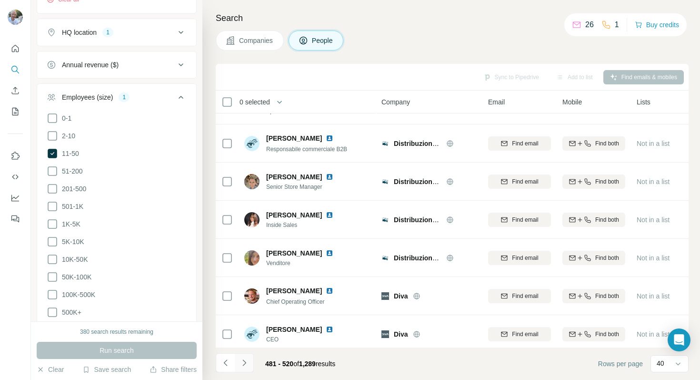
click at [248, 362] on icon "Navigate to next page" at bounding box center [245, 363] width 10 height 10
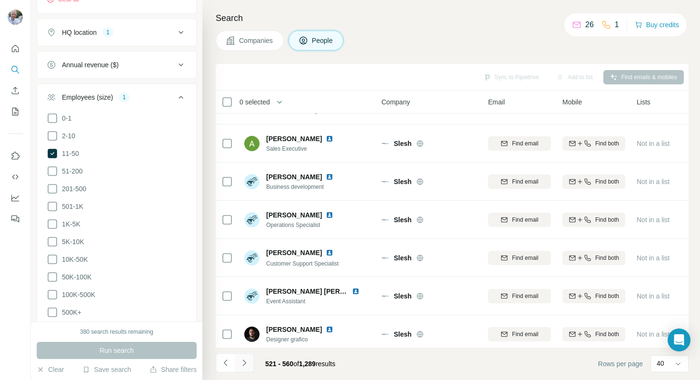
click at [248, 362] on icon "Navigate to next page" at bounding box center [245, 363] width 10 height 10
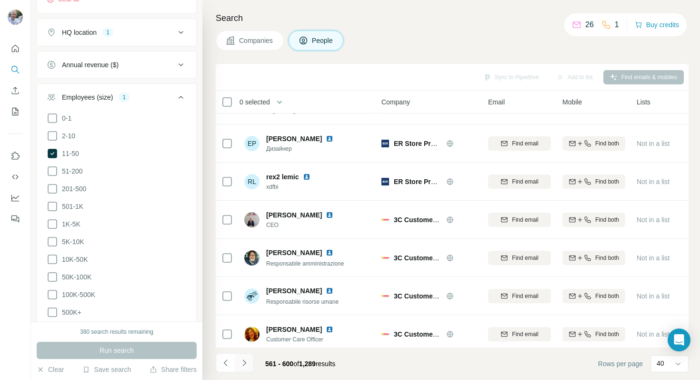
click at [248, 362] on icon "Navigate to next page" at bounding box center [245, 363] width 10 height 10
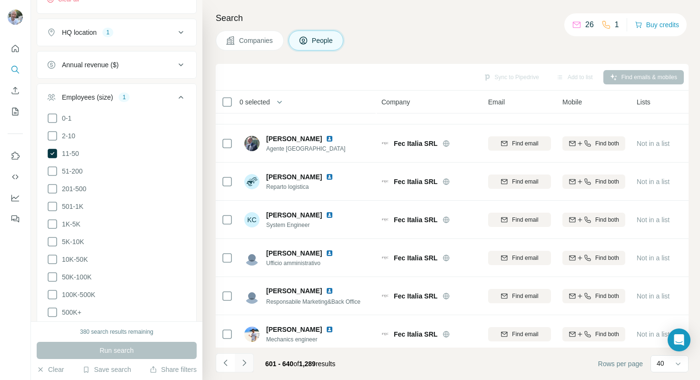
click at [248, 362] on icon "Navigate to next page" at bounding box center [245, 363] width 10 height 10
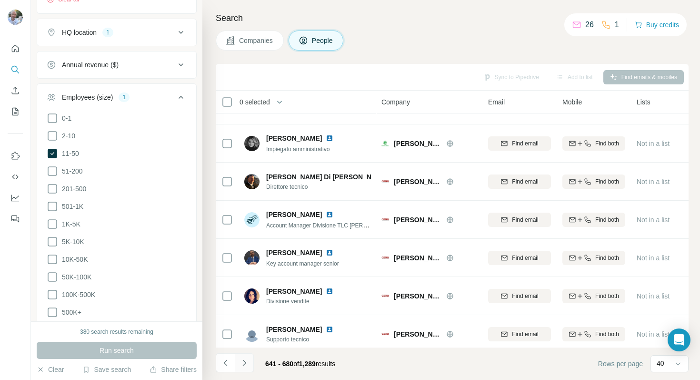
click at [248, 362] on icon "Navigate to next page" at bounding box center [245, 363] width 10 height 10
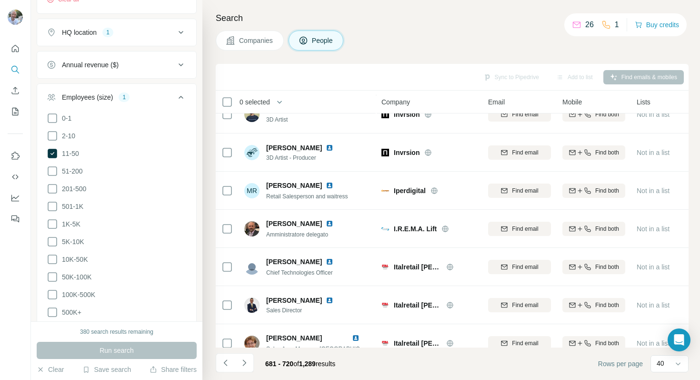
scroll to position [898, 0]
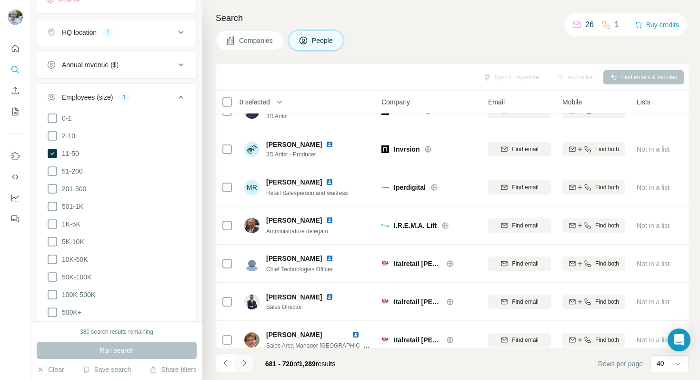
click at [246, 363] on icon "Navigate to next page" at bounding box center [245, 363] width 10 height 10
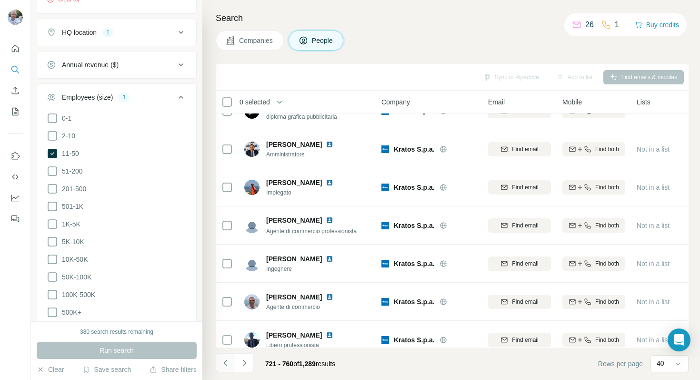
click at [225, 363] on icon "Navigate to previous page" at bounding box center [226, 363] width 10 height 10
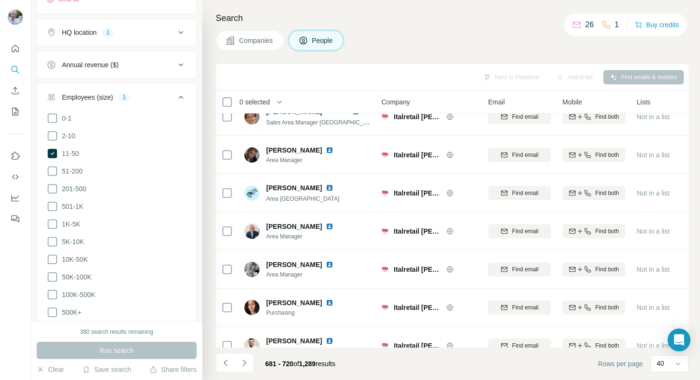
scroll to position [1122, 0]
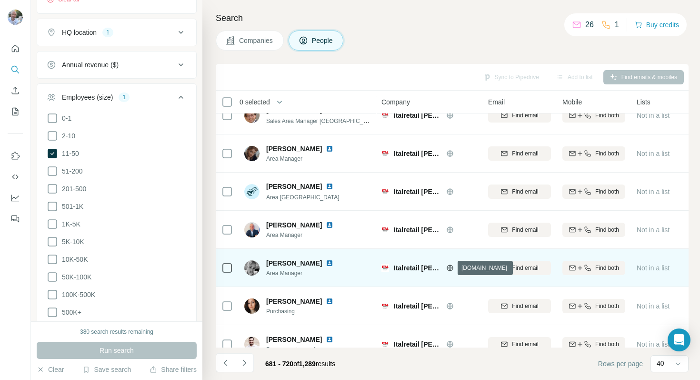
click at [451, 265] on icon at bounding box center [450, 267] width 6 height 6
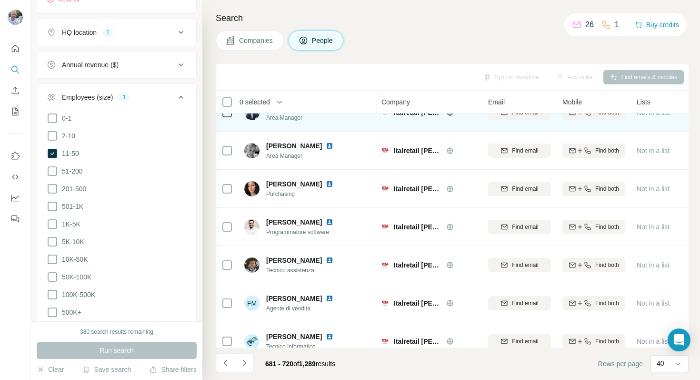
scroll to position [1290, 0]
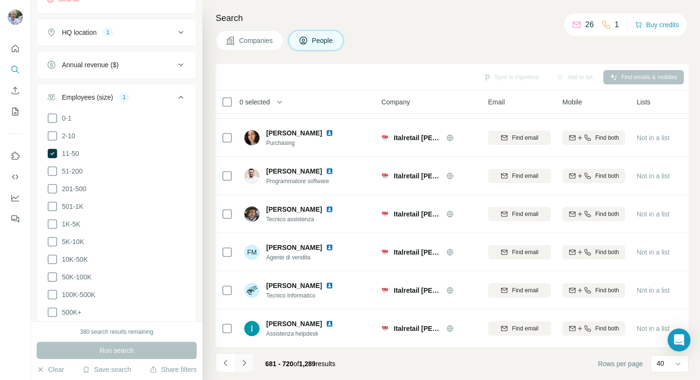
click at [245, 364] on icon "Navigate to next page" at bounding box center [245, 363] width 10 height 10
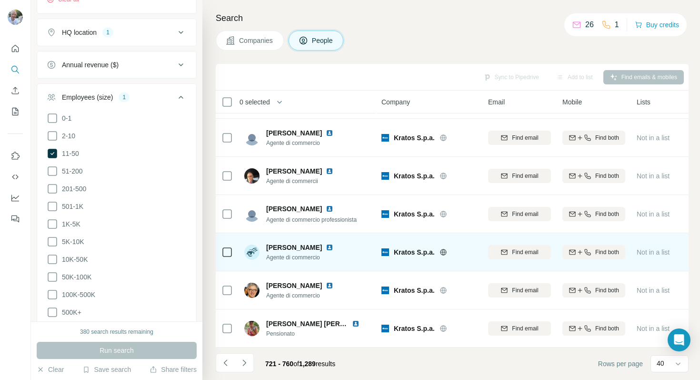
click at [442, 251] on icon at bounding box center [444, 252] width 8 height 8
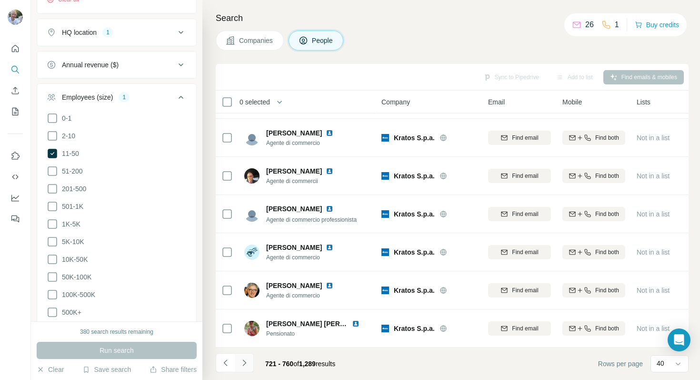
click at [247, 359] on icon "Navigate to next page" at bounding box center [245, 363] width 10 height 10
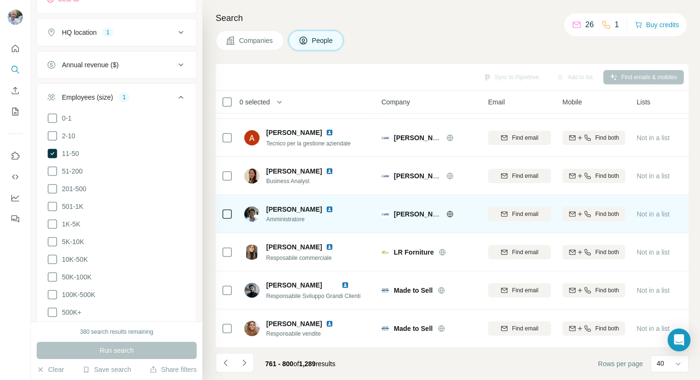
click at [449, 214] on icon at bounding box center [450, 214] width 8 height 8
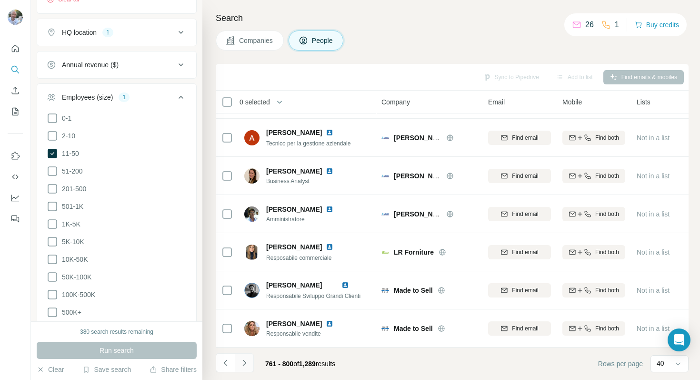
click at [244, 364] on icon "Navigate to next page" at bounding box center [245, 363] width 10 height 10
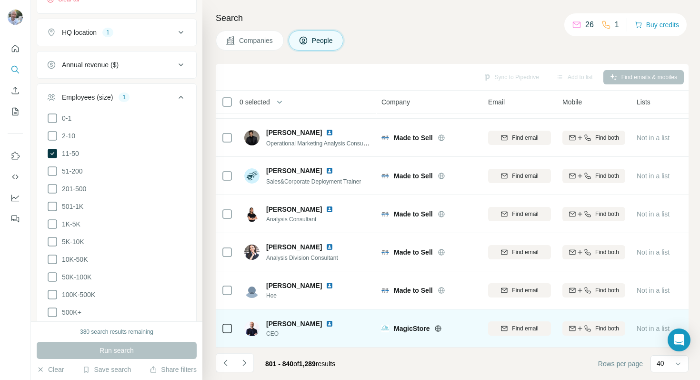
click at [442, 328] on icon at bounding box center [438, 328] width 8 height 8
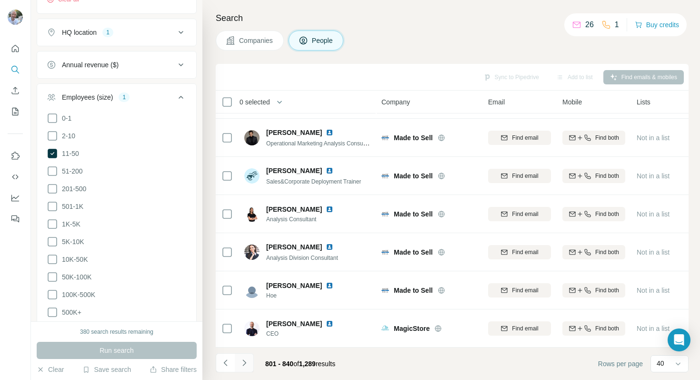
click at [244, 362] on icon "Navigate to next page" at bounding box center [245, 363] width 10 height 10
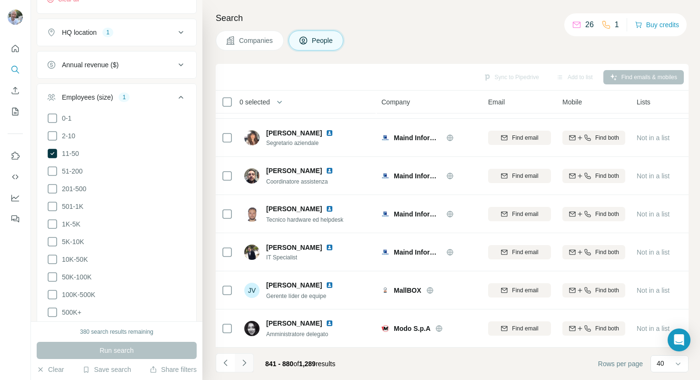
click at [244, 362] on icon "Navigate to next page" at bounding box center [245, 363] width 10 height 10
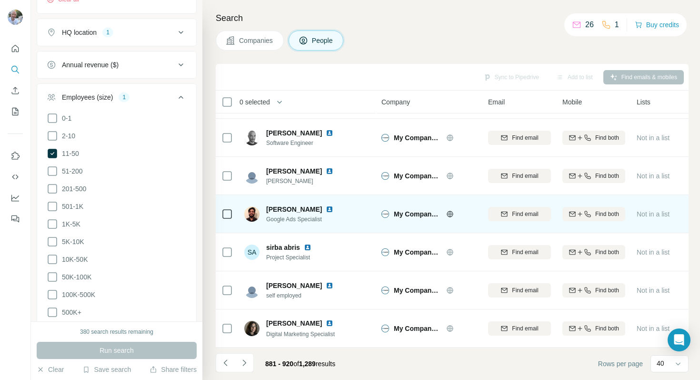
click at [451, 212] on icon at bounding box center [450, 214] width 8 height 8
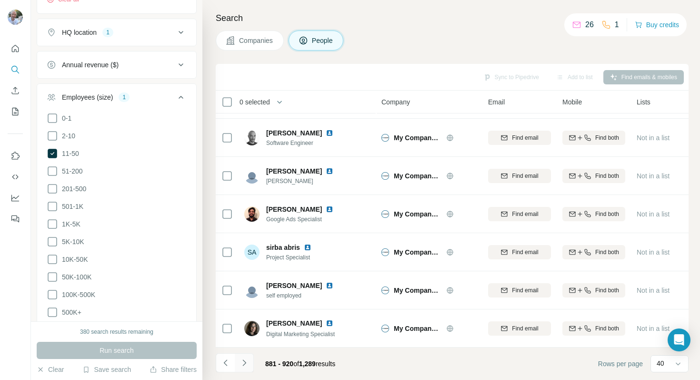
click at [248, 362] on icon "Navigate to next page" at bounding box center [245, 363] width 10 height 10
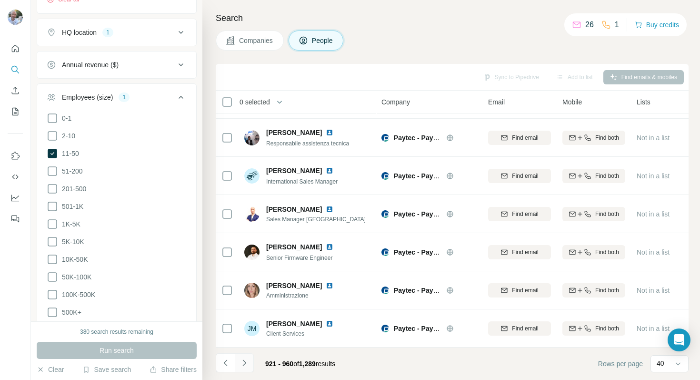
click at [249, 364] on button "Navigate to next page" at bounding box center [244, 362] width 19 height 19
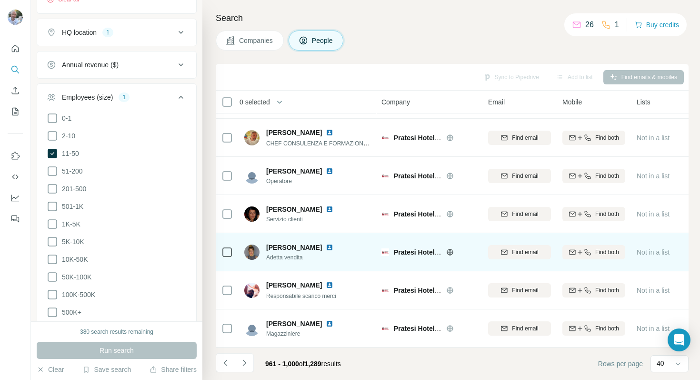
click at [450, 252] on icon at bounding box center [450, 252] width 8 height 8
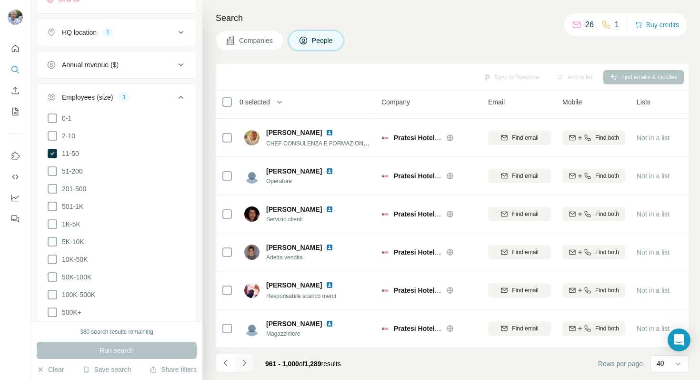
click at [243, 363] on icon "Navigate to next page" at bounding box center [245, 363] width 10 height 10
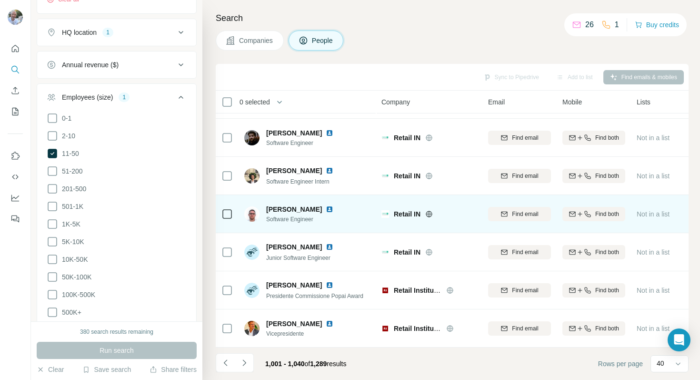
click at [431, 214] on icon at bounding box center [429, 214] width 8 height 8
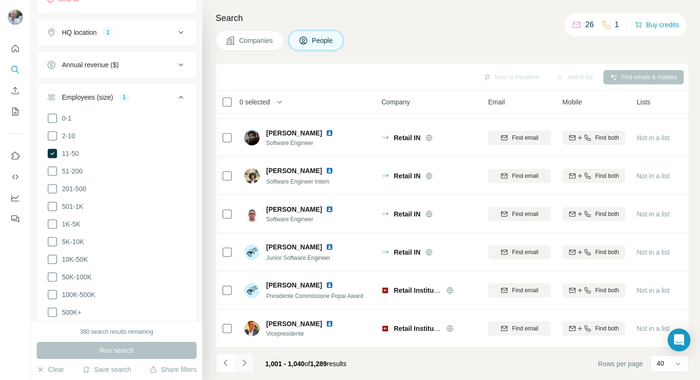
click at [243, 359] on icon "Navigate to next page" at bounding box center [245, 363] width 10 height 10
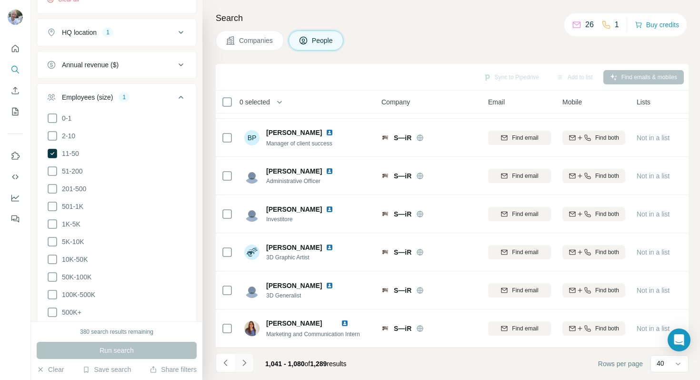
click at [243, 359] on icon "Navigate to next page" at bounding box center [245, 363] width 10 height 10
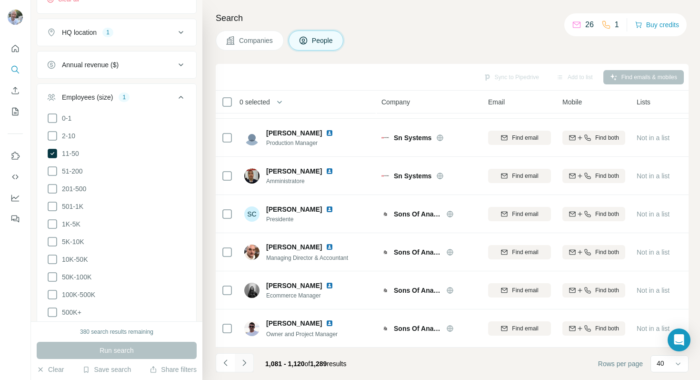
click at [243, 359] on icon "Navigate to next page" at bounding box center [245, 363] width 10 height 10
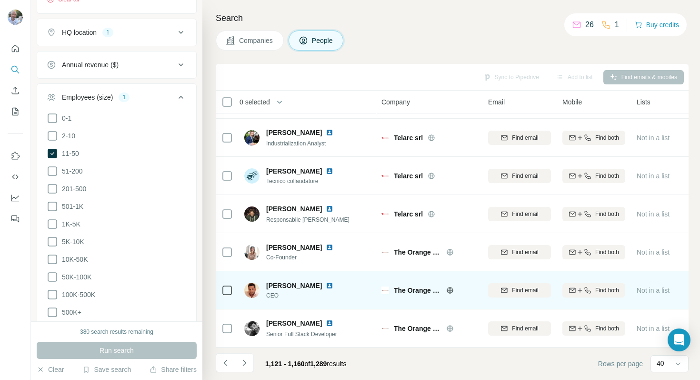
click at [450, 291] on icon at bounding box center [450, 290] width 8 height 8
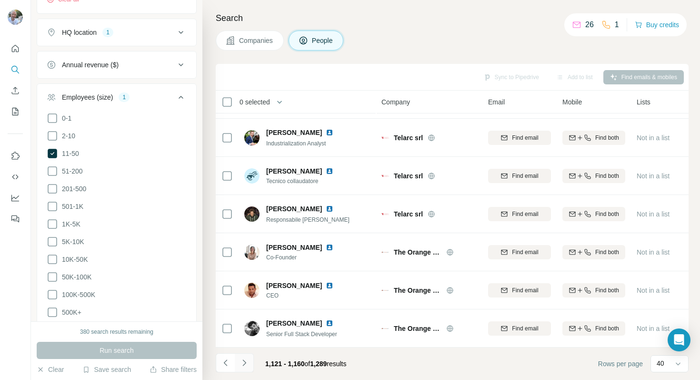
click at [243, 361] on icon "Navigate to next page" at bounding box center [245, 363] width 10 height 10
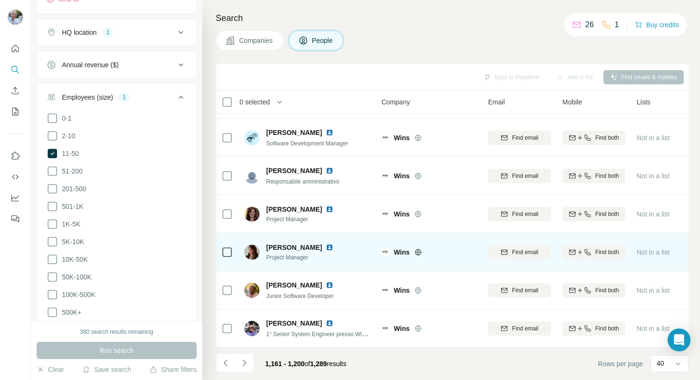
click at [419, 254] on icon at bounding box center [418, 252] width 8 height 8
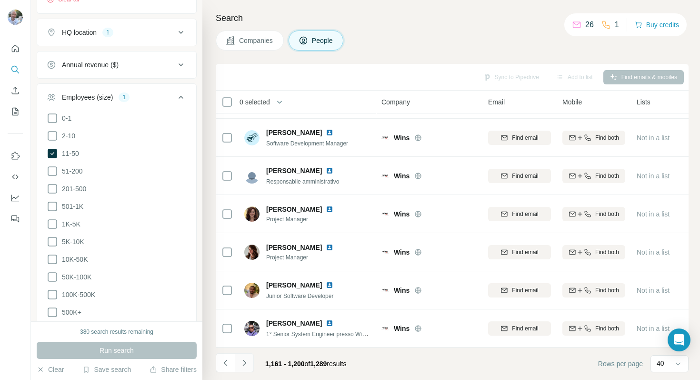
click at [241, 362] on icon "Navigate to next page" at bounding box center [245, 363] width 10 height 10
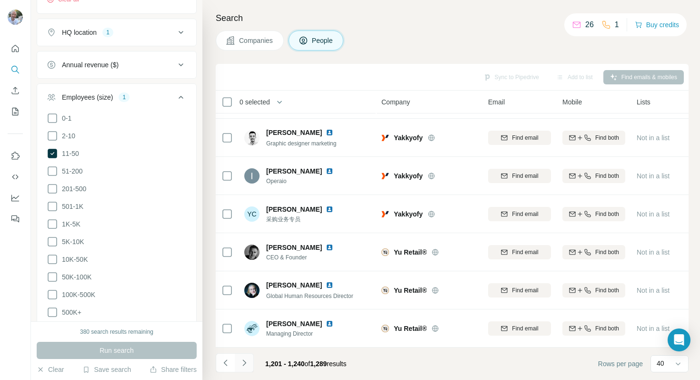
click at [241, 362] on icon "Navigate to next page" at bounding box center [245, 363] width 10 height 10
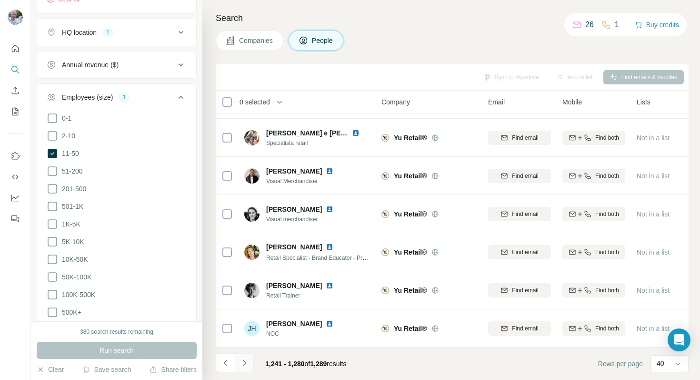
click at [241, 362] on icon "Navigate to next page" at bounding box center [245, 363] width 10 height 10
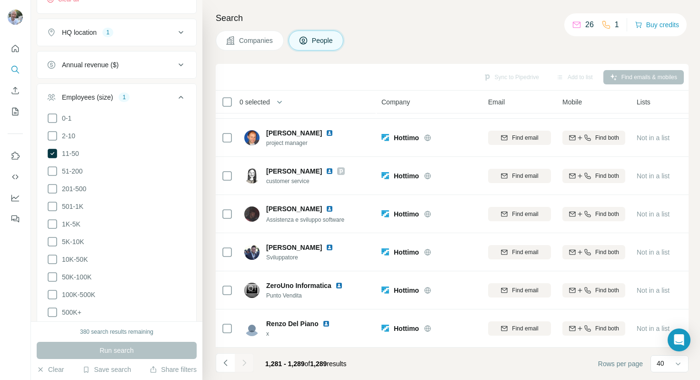
scroll to position [109, 0]
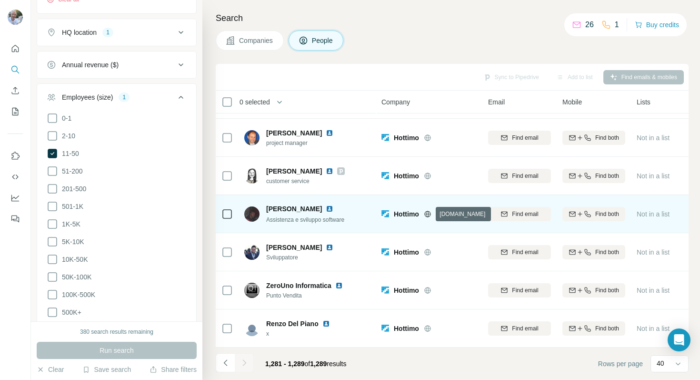
click at [429, 210] on icon at bounding box center [428, 214] width 8 height 8
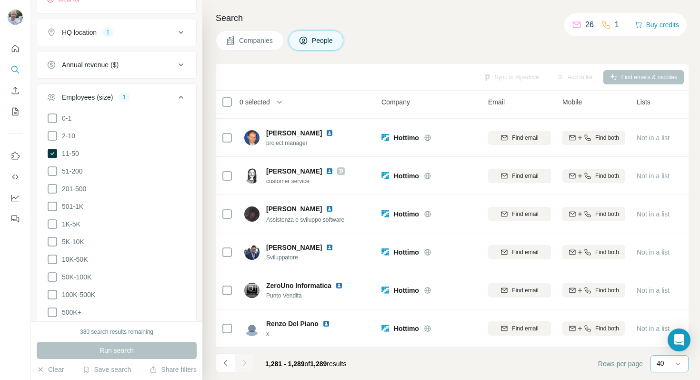
click at [669, 364] on div "40" at bounding box center [669, 363] width 24 height 10
click at [494, 359] on footer "1,281 - 1,289 of 1,289 results Rows per page 40" at bounding box center [452, 363] width 473 height 32
click at [223, 364] on icon "Navigate to previous page" at bounding box center [226, 363] width 10 height 10
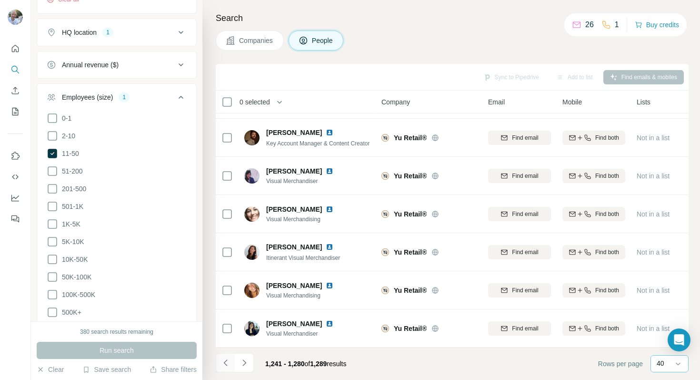
scroll to position [1290, 0]
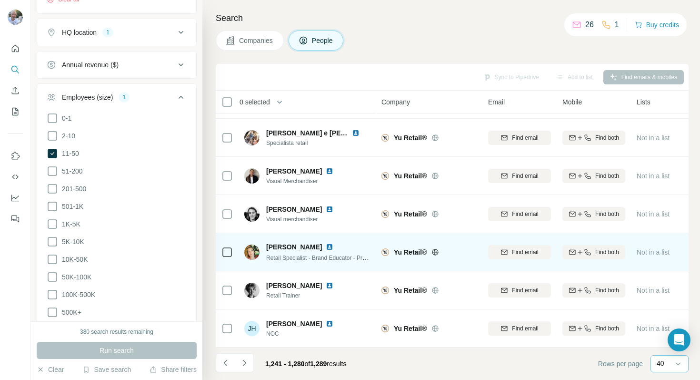
click at [437, 249] on icon at bounding box center [435, 252] width 8 height 8
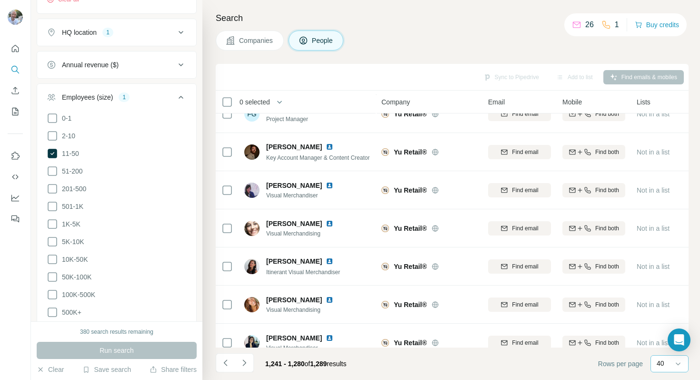
scroll to position [0, 0]
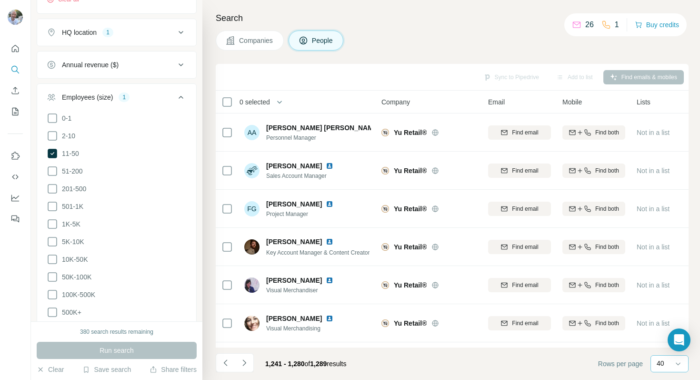
click at [410, 60] on div "Search Companies People Sync to Pipedrive Add to list Find emails & mobiles 0 s…" at bounding box center [451, 190] width 498 height 380
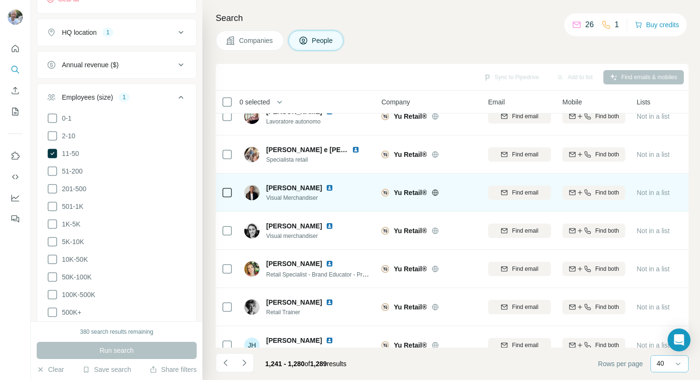
scroll to position [1290, 0]
